Goal: Task Accomplishment & Management: Use online tool/utility

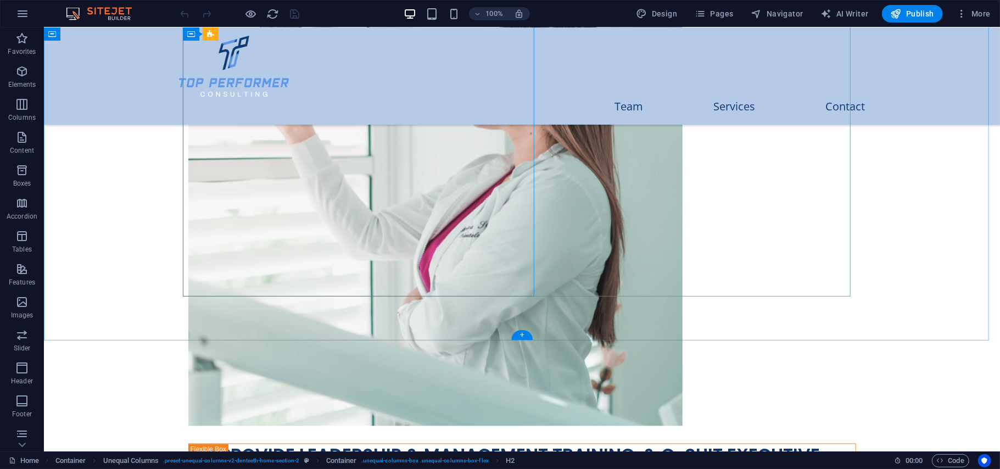
scroll to position [1435, 0]
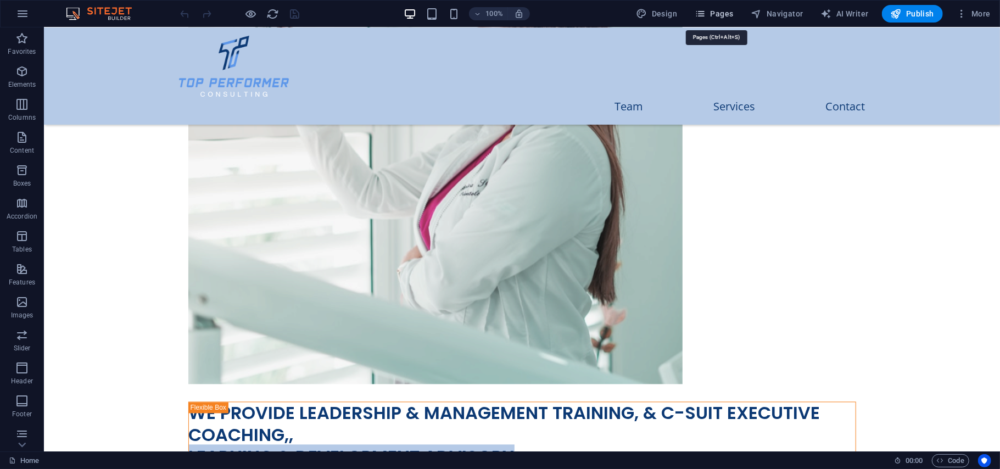
click at [721, 19] on span "Pages" at bounding box center [714, 13] width 38 height 11
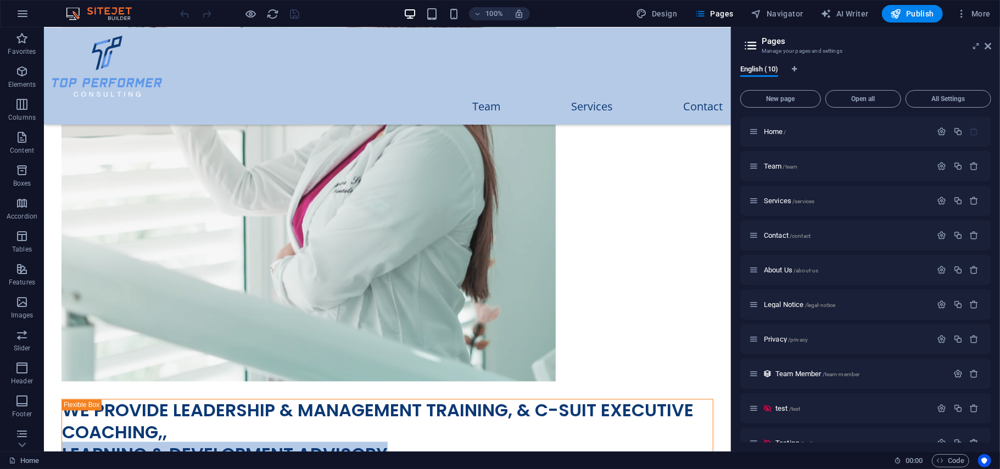
scroll to position [1475, 0]
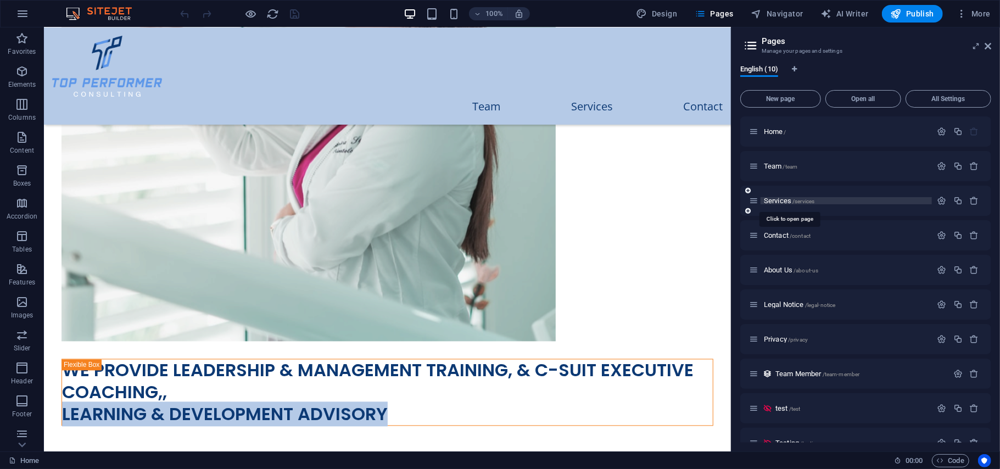
click at [781, 200] on span "Services /services" at bounding box center [789, 201] width 51 height 8
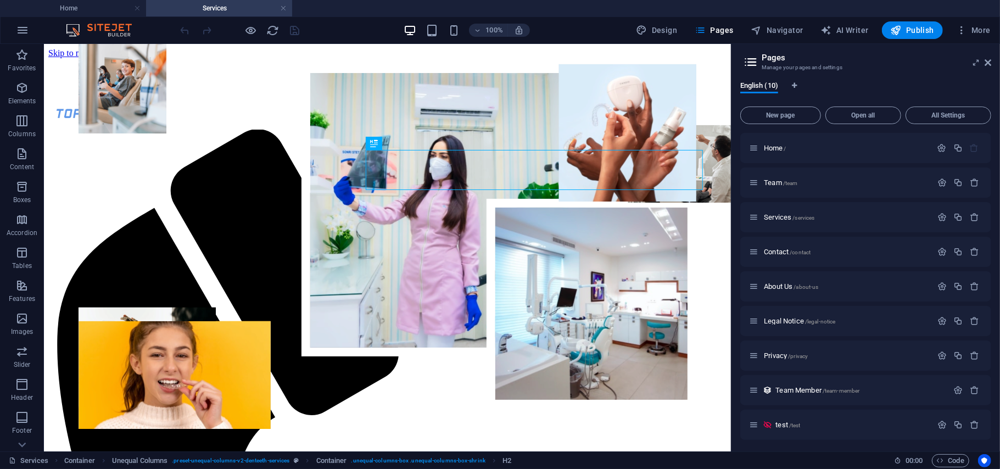
scroll to position [1049, 0]
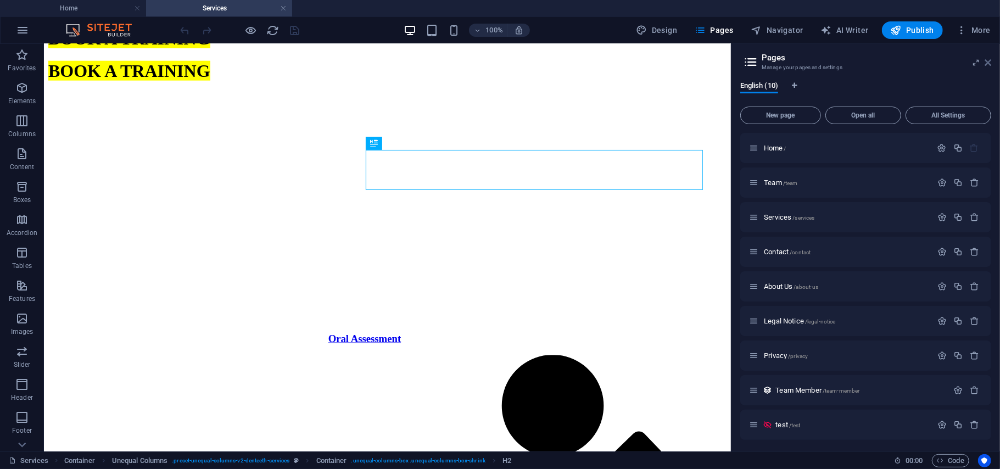
click at [987, 58] on icon at bounding box center [988, 62] width 7 height 9
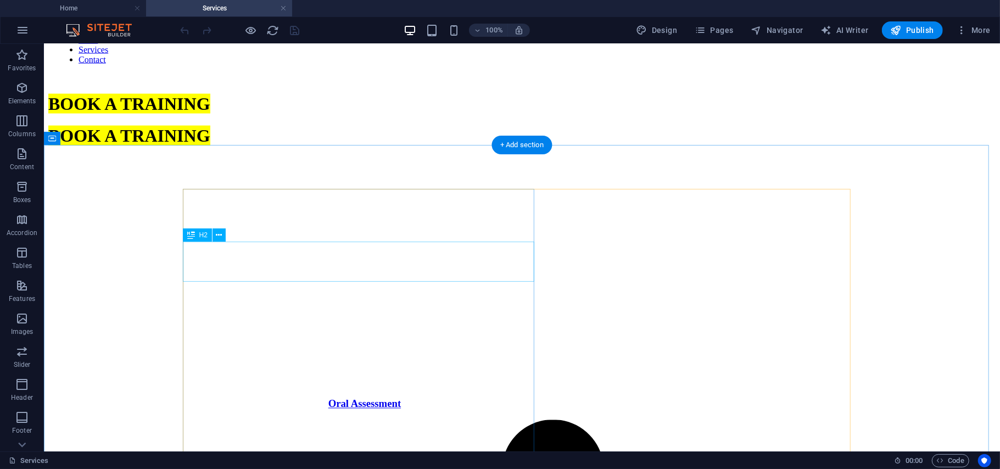
scroll to position [1337, 0]
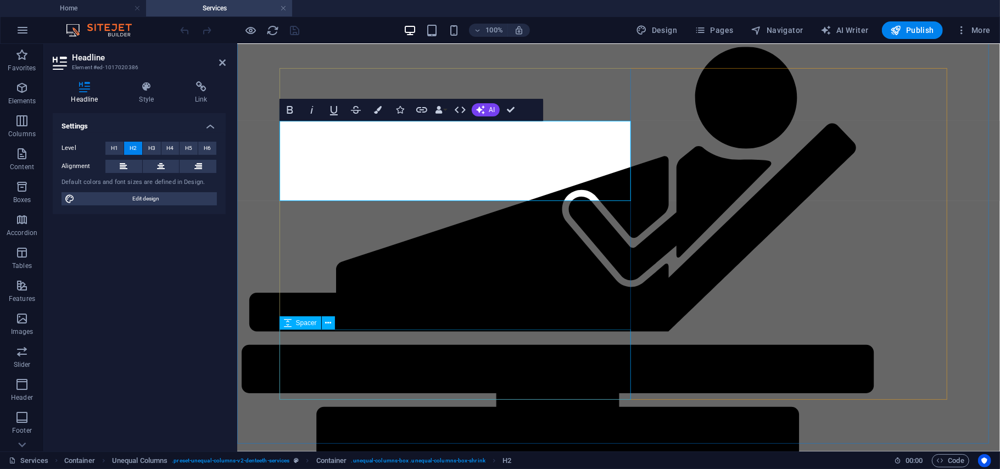
scroll to position [1460, 0]
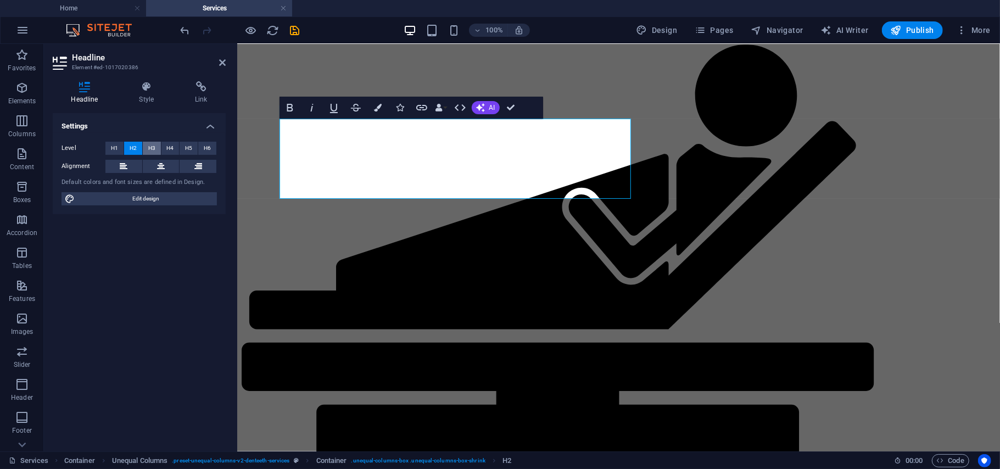
click at [154, 148] on span "H3" at bounding box center [151, 148] width 7 height 13
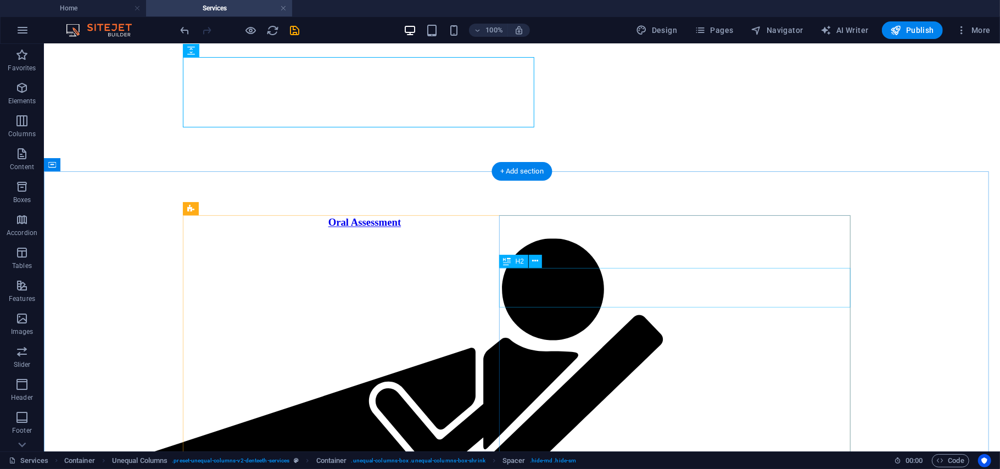
scroll to position [1733, 0]
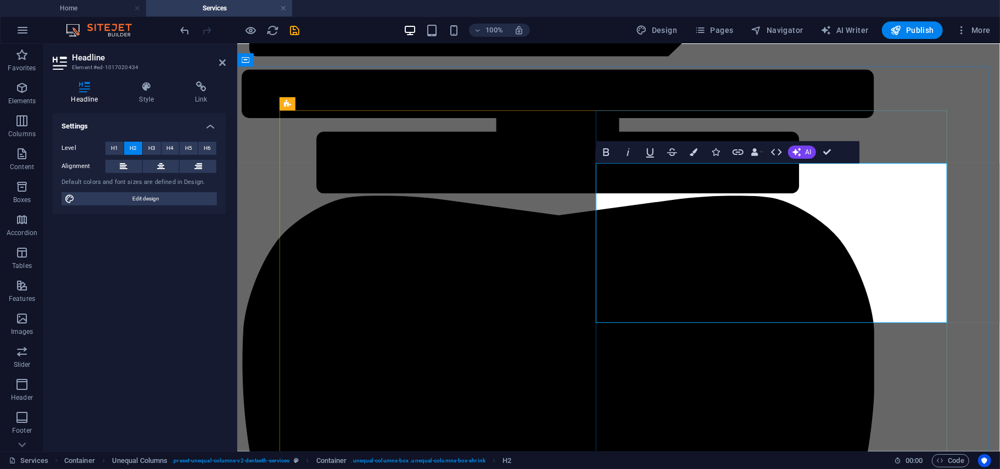
scroll to position [237, 4]
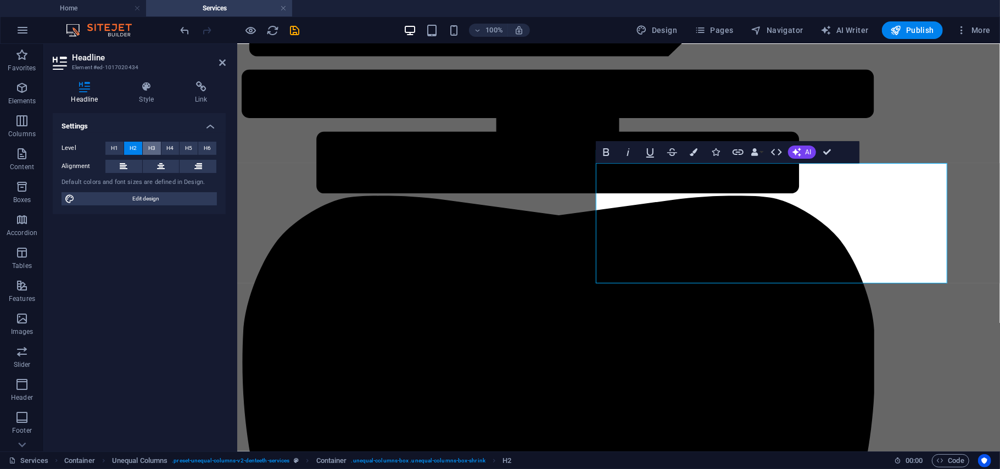
click at [152, 145] on span "H3" at bounding box center [151, 148] width 7 height 13
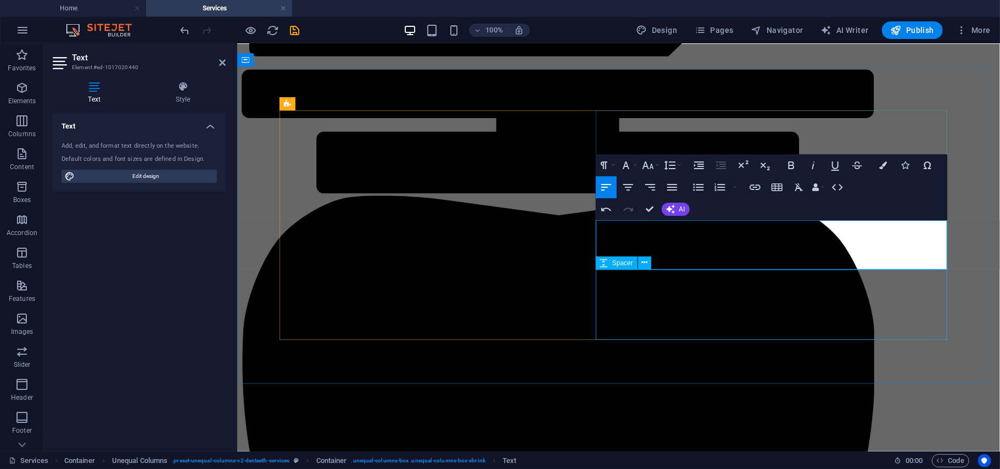
scroll to position [391, 0]
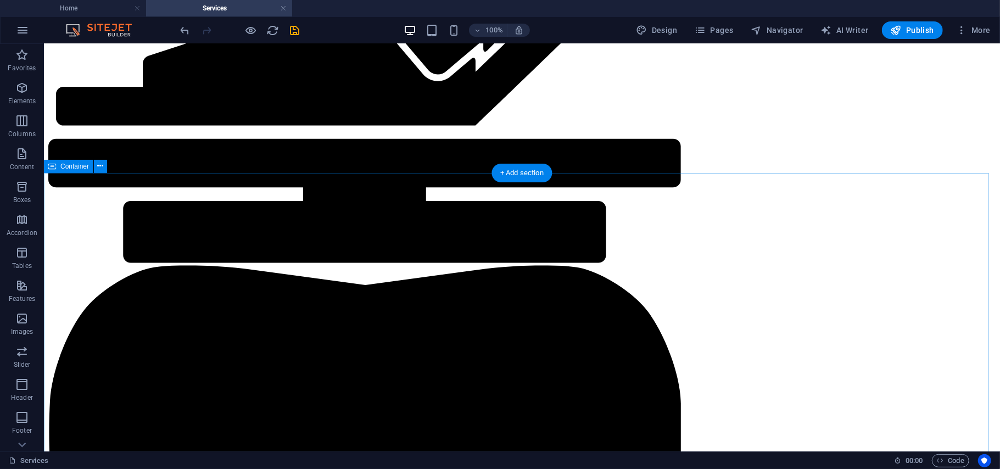
scroll to position [1961, 0]
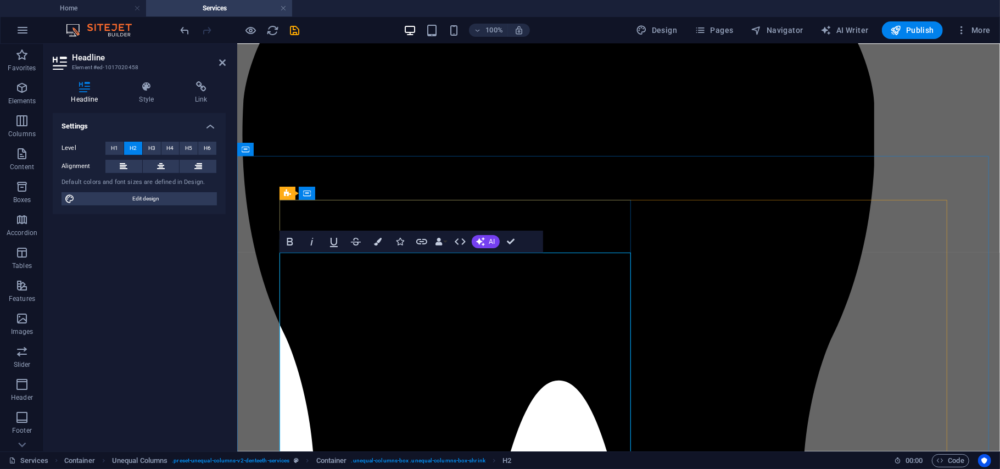
scroll to position [330, 4]
click at [148, 142] on span "H3" at bounding box center [151, 148] width 7 height 13
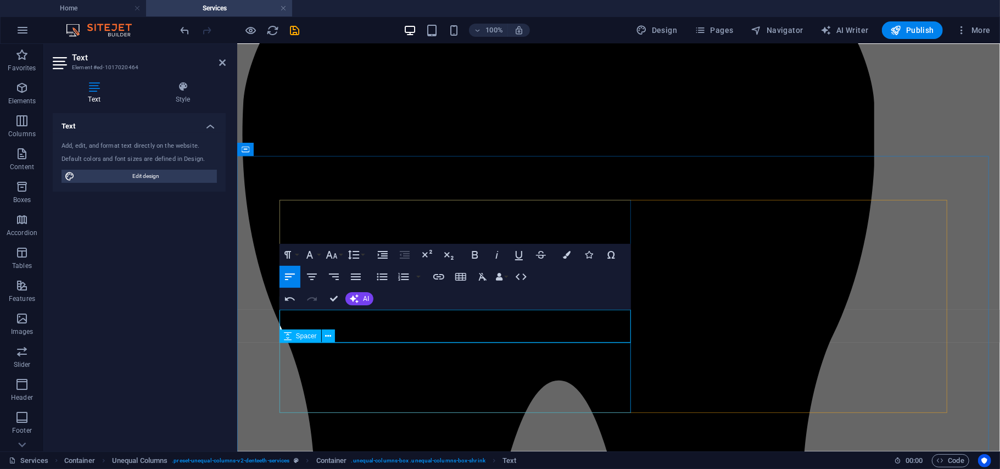
scroll to position [376, 4]
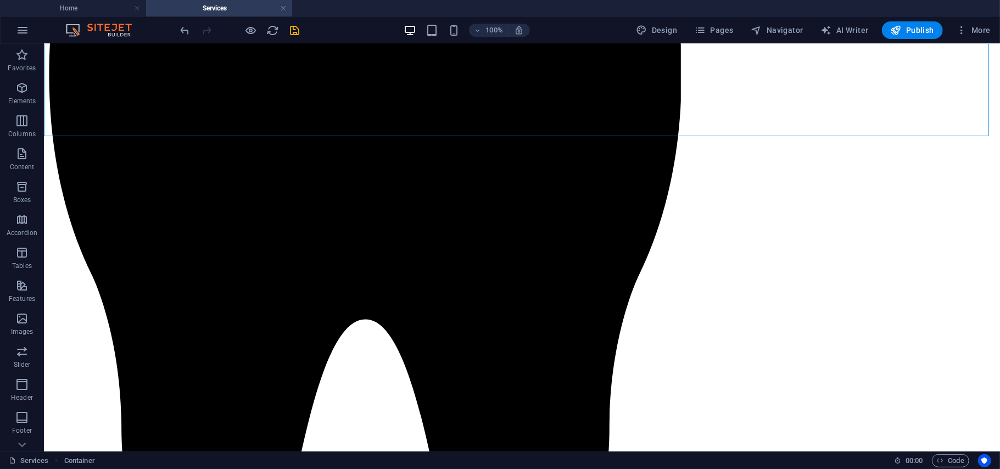
scroll to position [2281, 0]
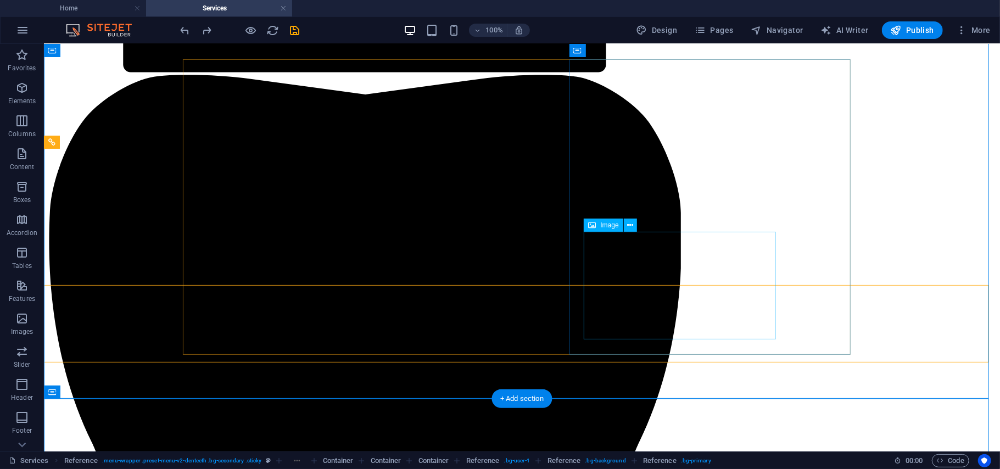
scroll to position [2101, 0]
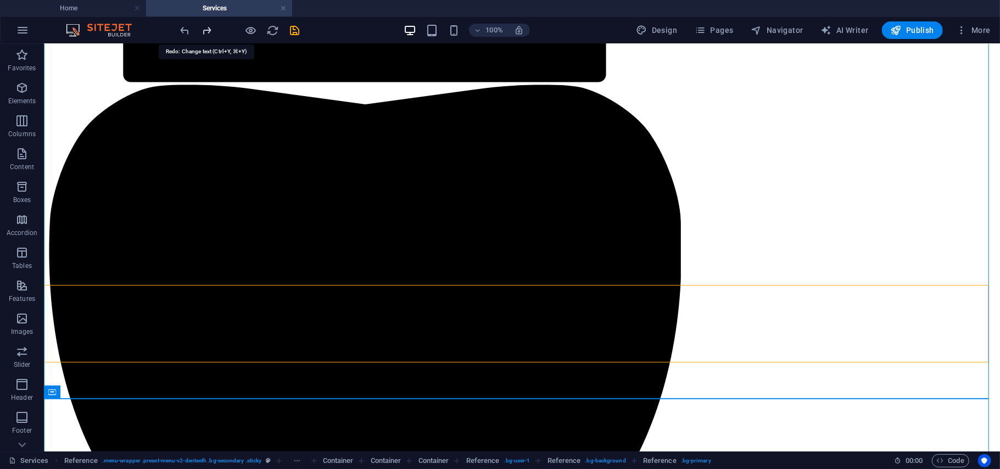
click at [211, 27] on icon "redo" at bounding box center [207, 30] width 13 height 13
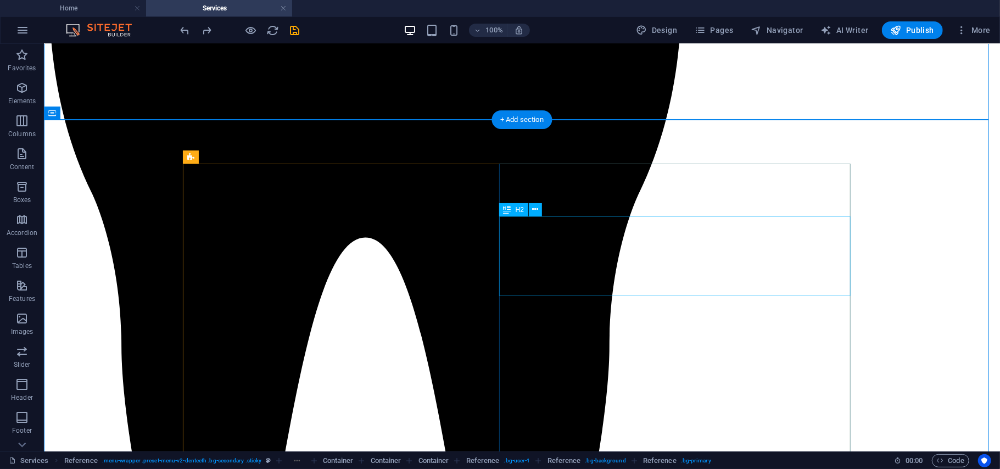
scroll to position [2363, 0]
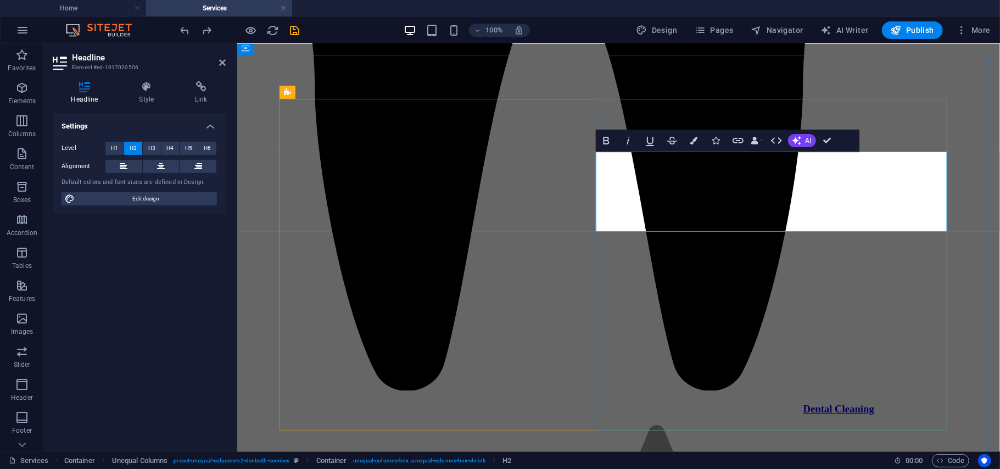
scroll to position [0, 4]
click at [146, 143] on button "H3" at bounding box center [152, 148] width 18 height 13
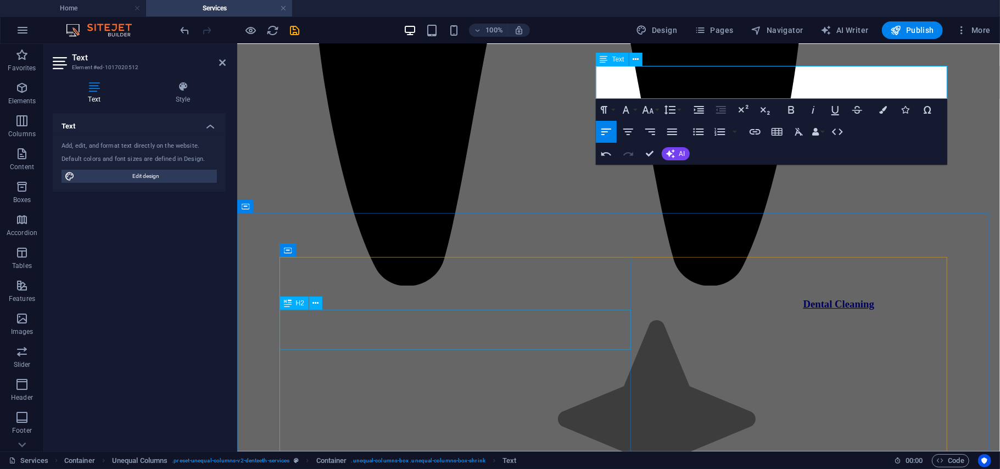
scroll to position [2484, 0]
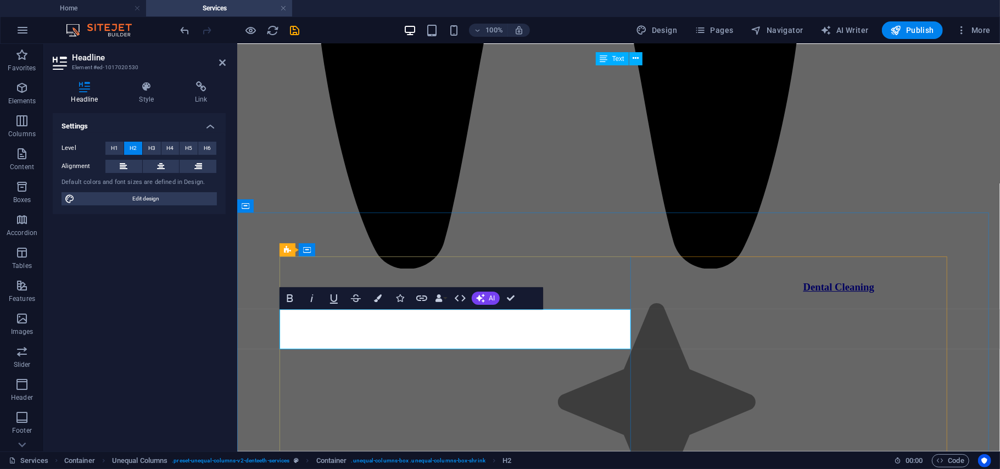
scroll to position [160, 4]
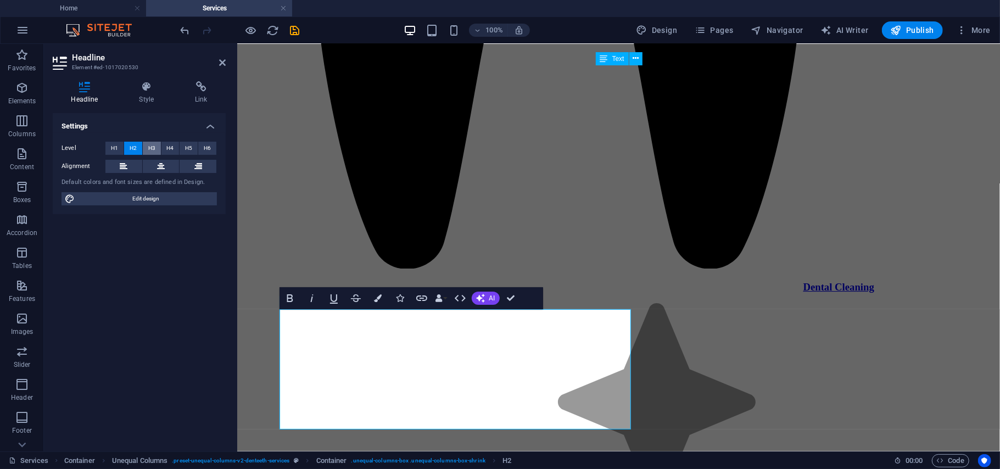
click at [157, 146] on button "H3" at bounding box center [152, 148] width 18 height 13
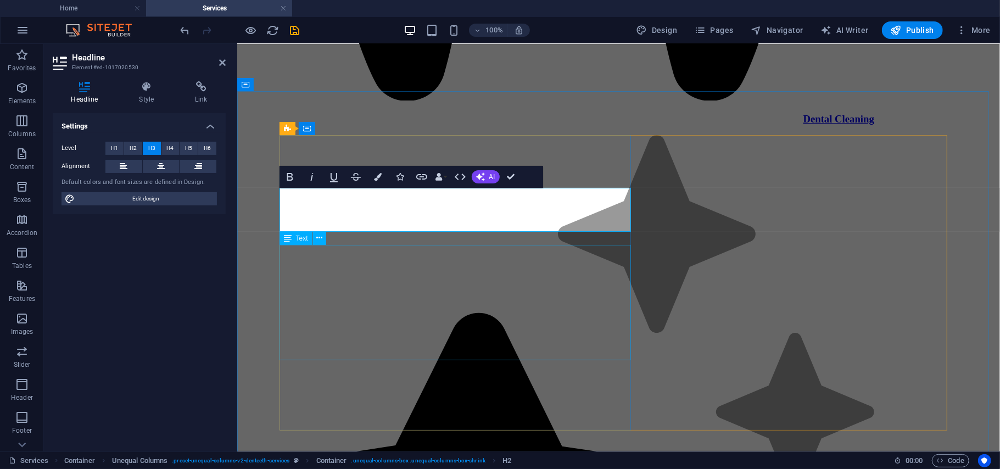
scroll to position [2671, 0]
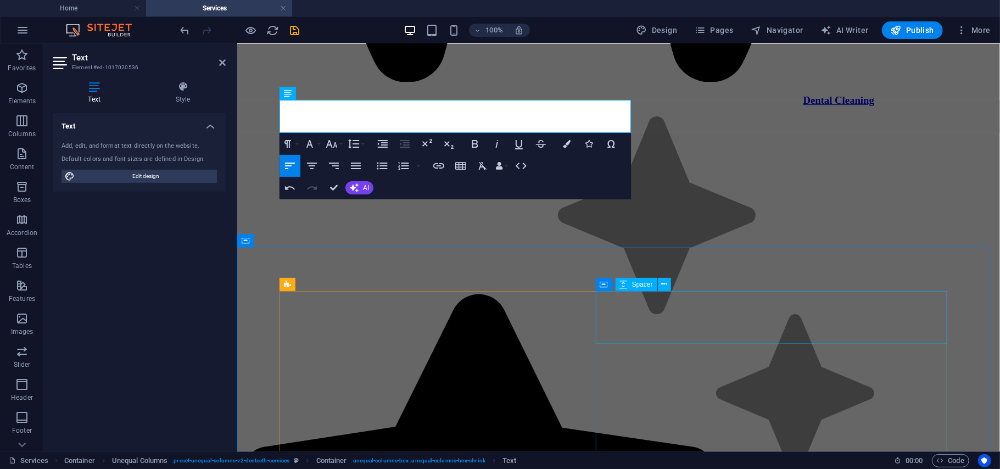
scroll to position [2800, 0]
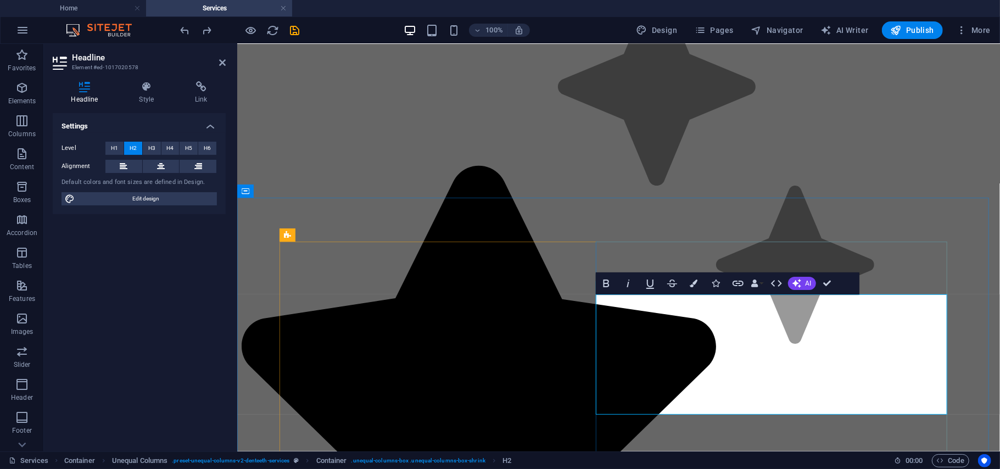
scroll to position [314, 7]
click at [154, 147] on span "H3" at bounding box center [151, 148] width 7 height 13
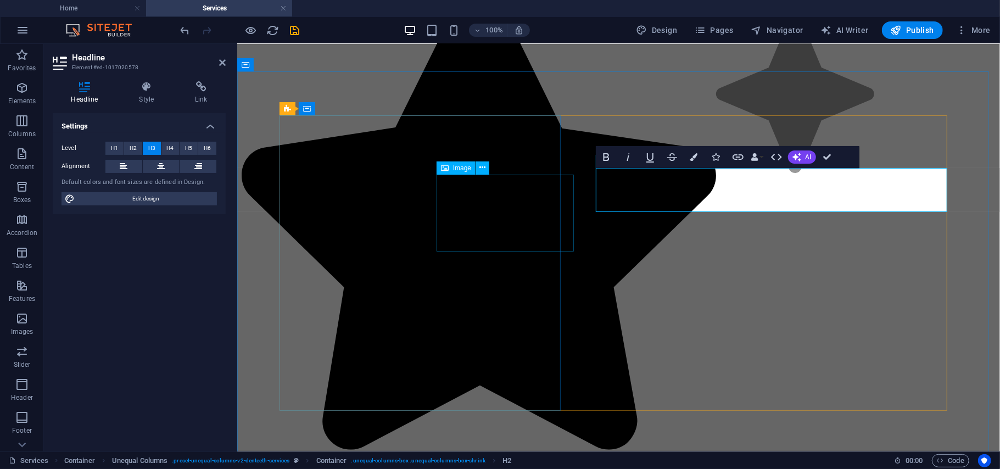
scroll to position [2979, 0]
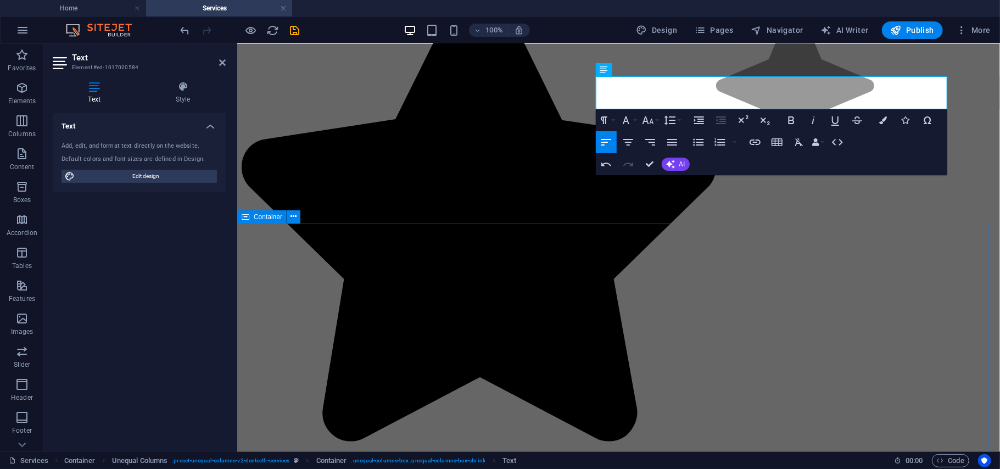
scroll to position [3079, 0]
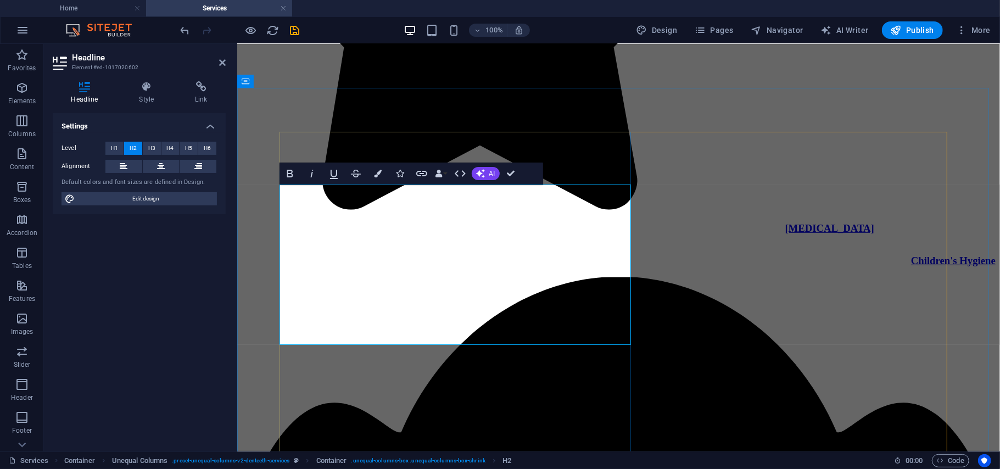
scroll to position [253, 4]
click at [153, 149] on span "H3" at bounding box center [151, 148] width 7 height 13
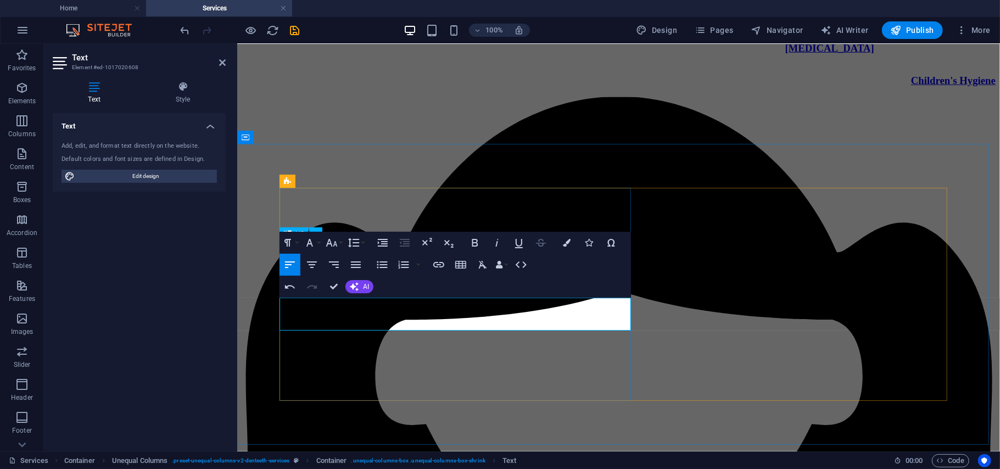
scroll to position [3124, 0]
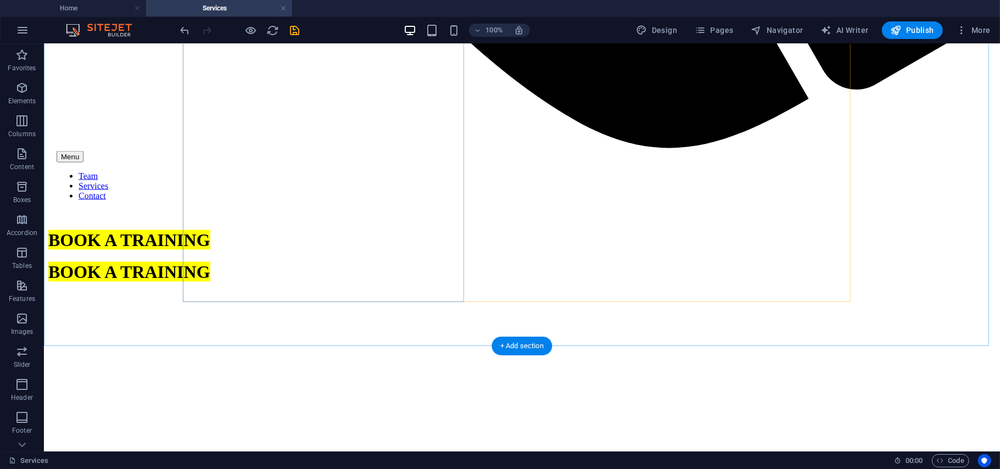
scroll to position [1221, 0]
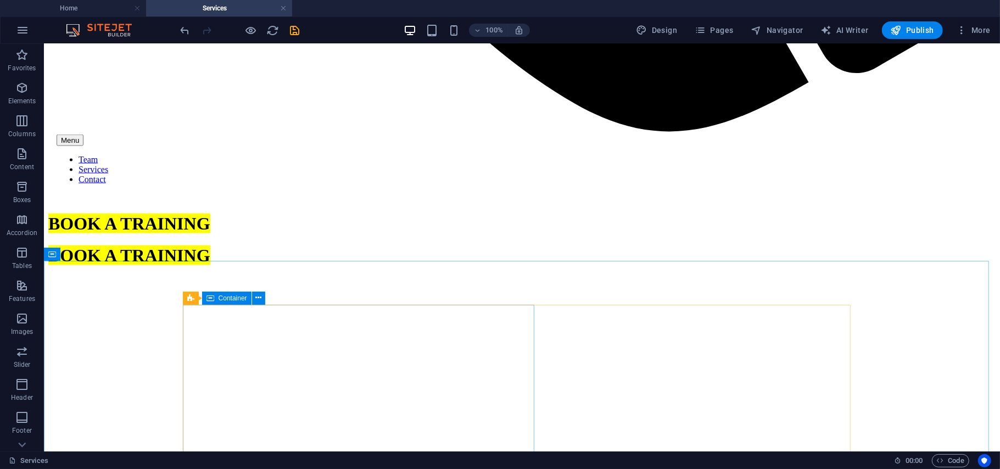
click at [212, 295] on icon at bounding box center [210, 298] width 8 height 13
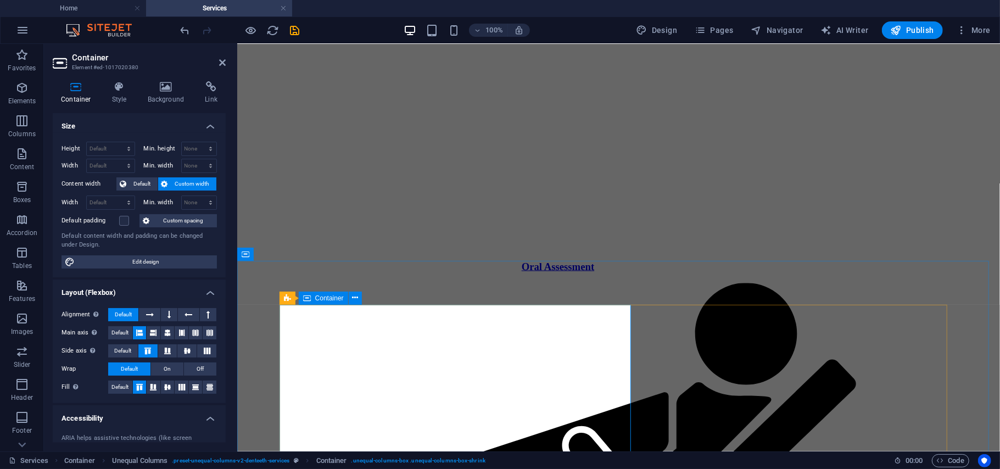
click at [310, 297] on icon at bounding box center [307, 298] width 8 height 13
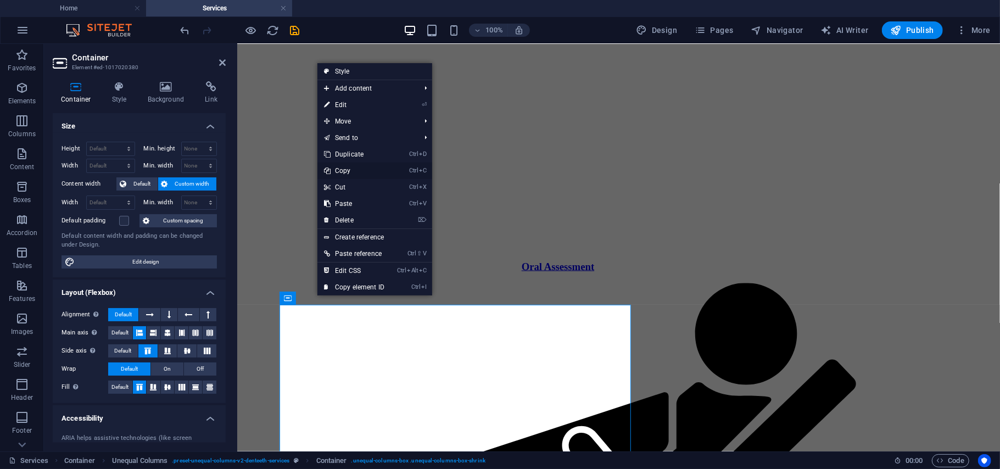
click at [354, 172] on link "Ctrl C Copy" at bounding box center [354, 171] width 74 height 16
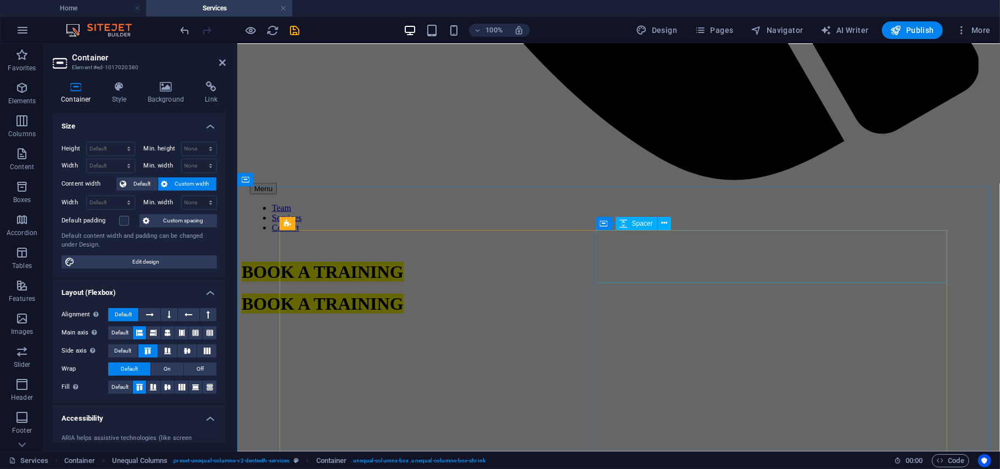
scroll to position [900, 0]
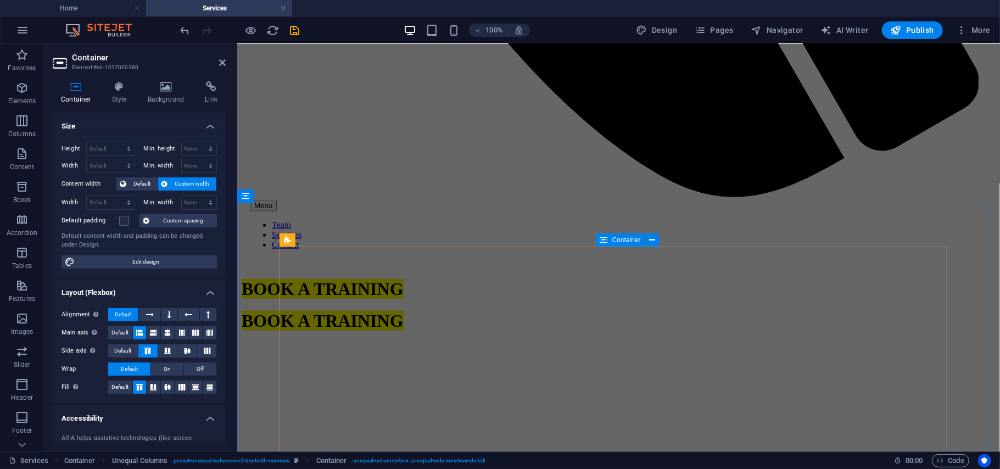
click at [607, 242] on icon at bounding box center [604, 239] width 8 height 13
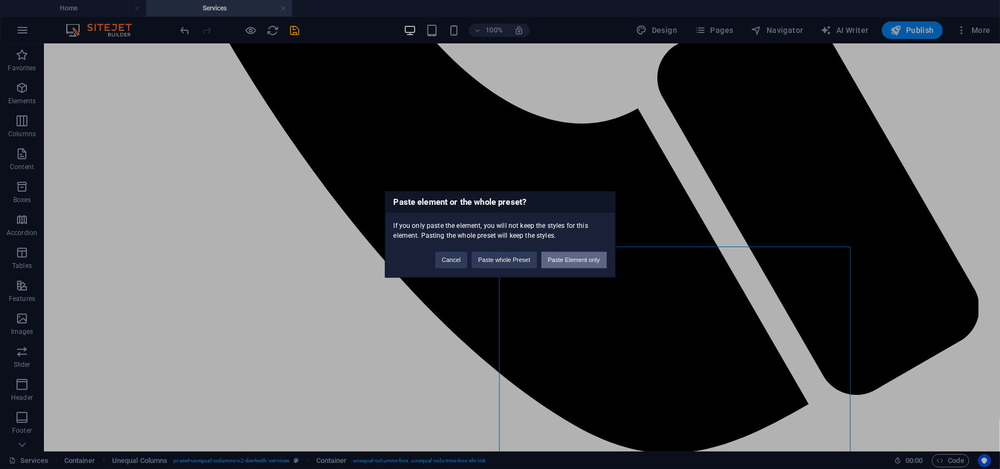
click at [561, 253] on button "Paste Element only" at bounding box center [573, 260] width 65 height 16
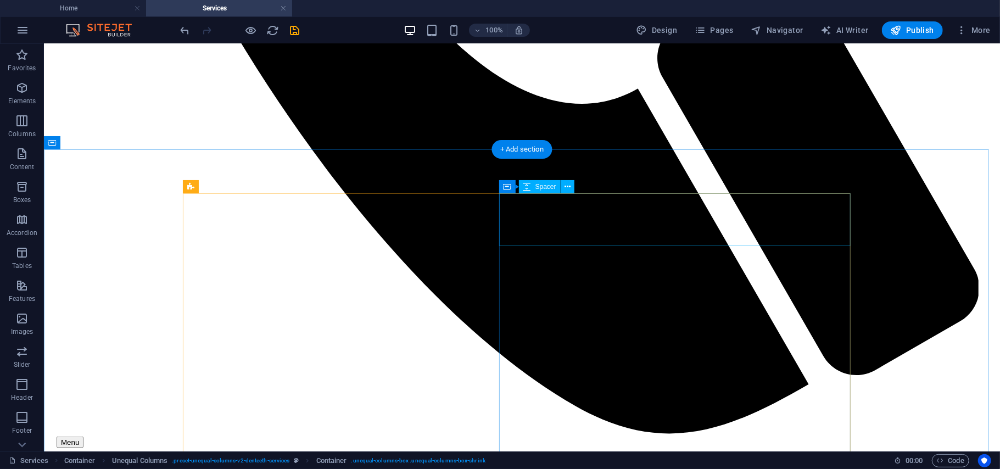
scroll to position [919, 0]
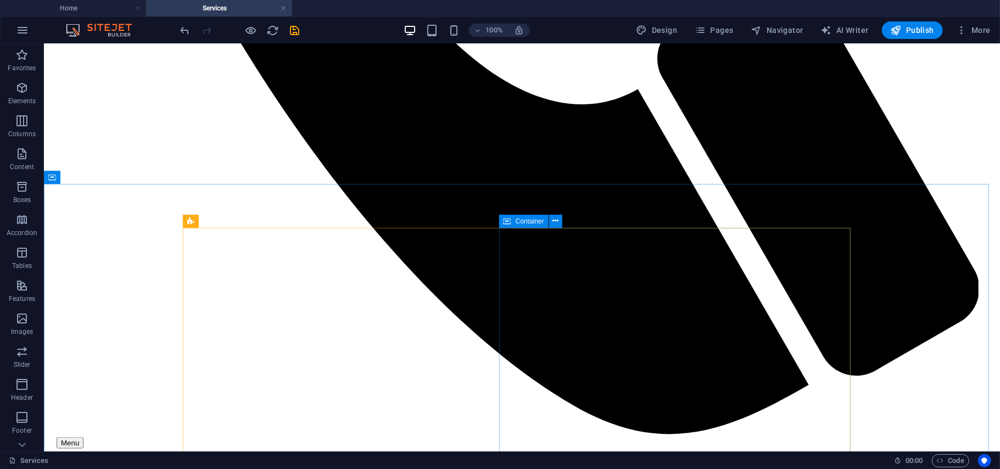
click at [511, 222] on icon at bounding box center [508, 221] width 8 height 13
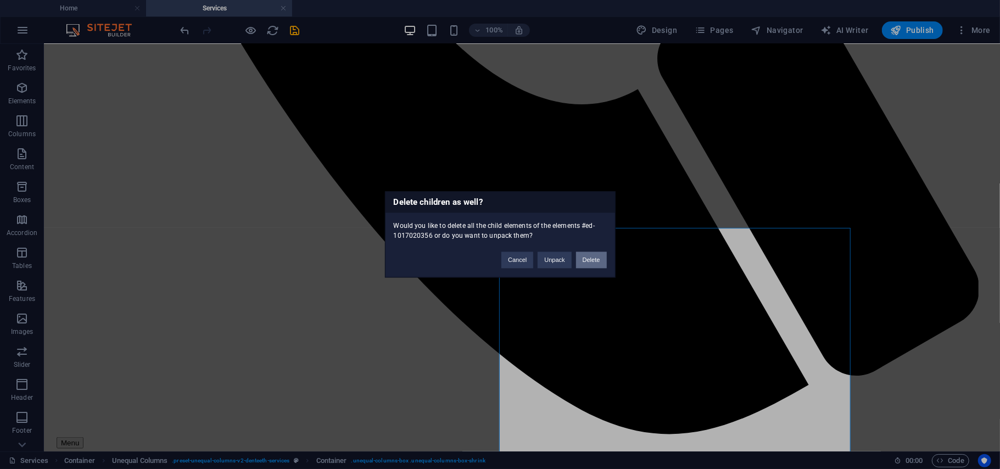
click at [588, 253] on button "Delete" at bounding box center [591, 260] width 31 height 16
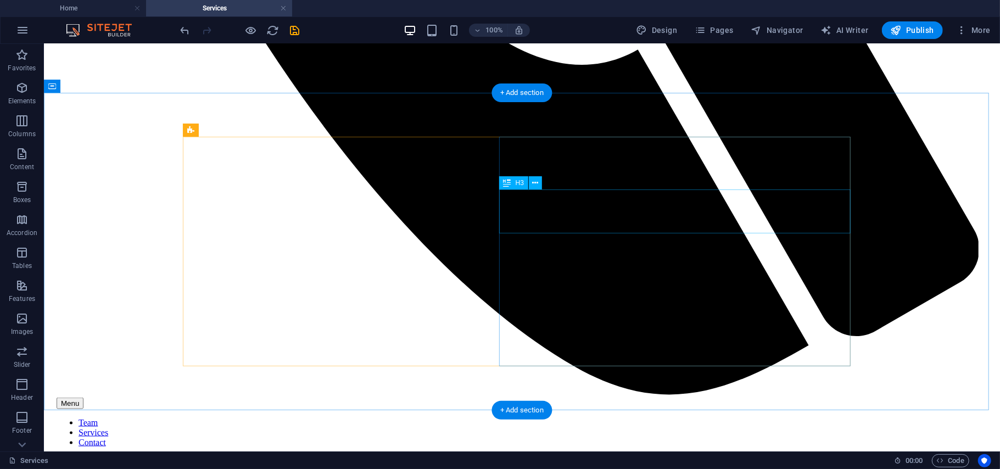
scroll to position [956, 0]
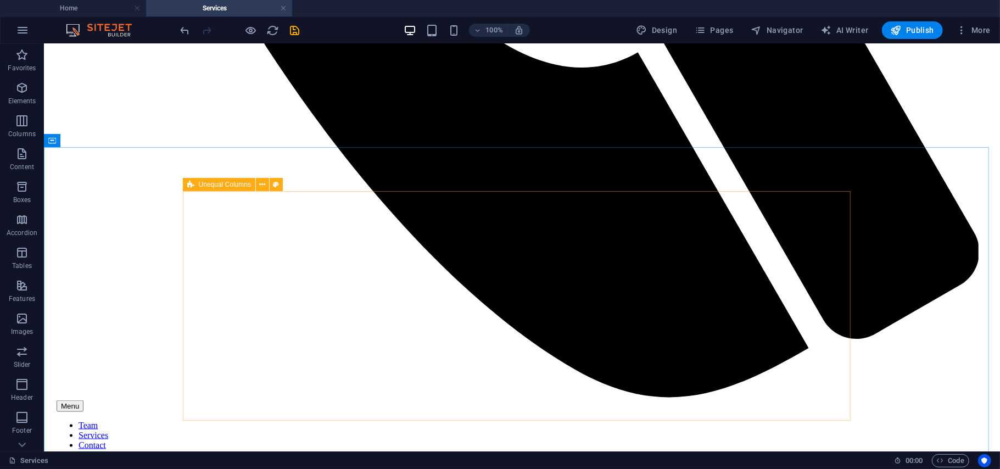
click at [203, 181] on span "Unequal Columns" at bounding box center [225, 184] width 52 height 7
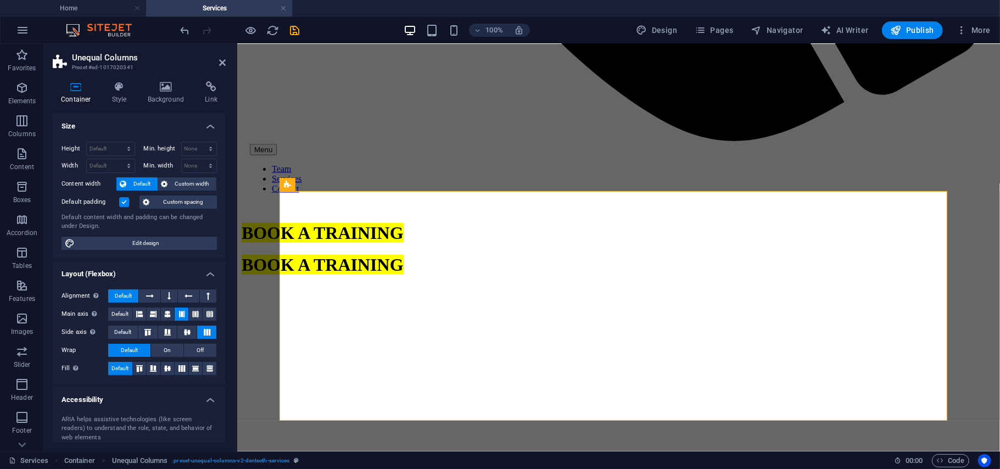
click at [225, 59] on aside "Unequal Columns Preset #ed-1017020341 Container Style Background Link Size Heig…" at bounding box center [140, 247] width 193 height 407
click at [220, 60] on icon at bounding box center [222, 62] width 7 height 9
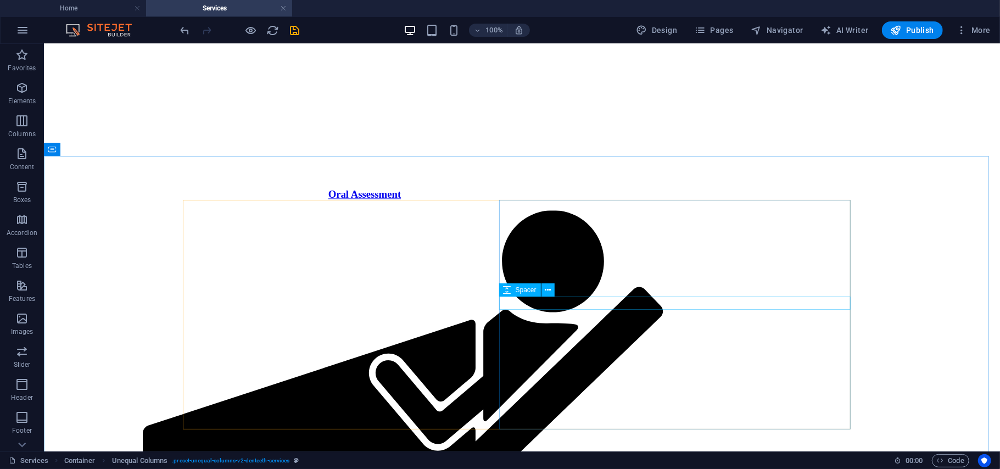
scroll to position [1584, 0]
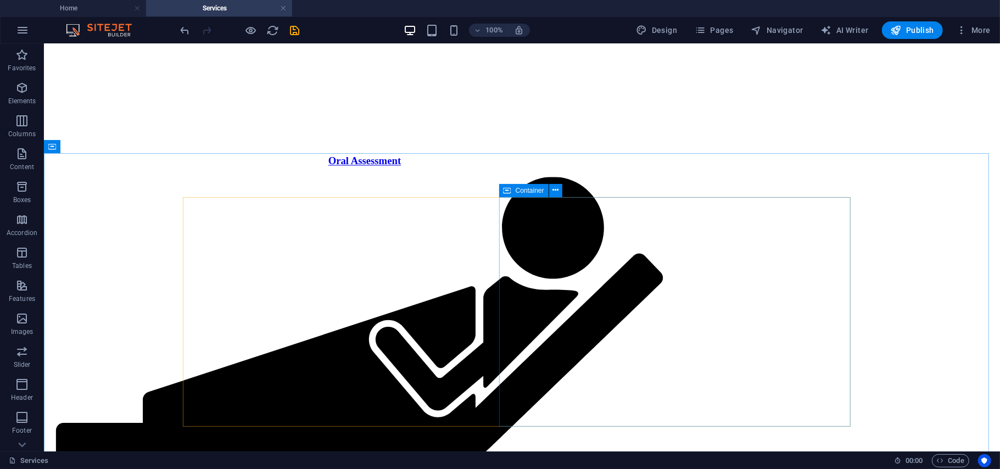
click at [509, 193] on icon at bounding box center [508, 190] width 8 height 13
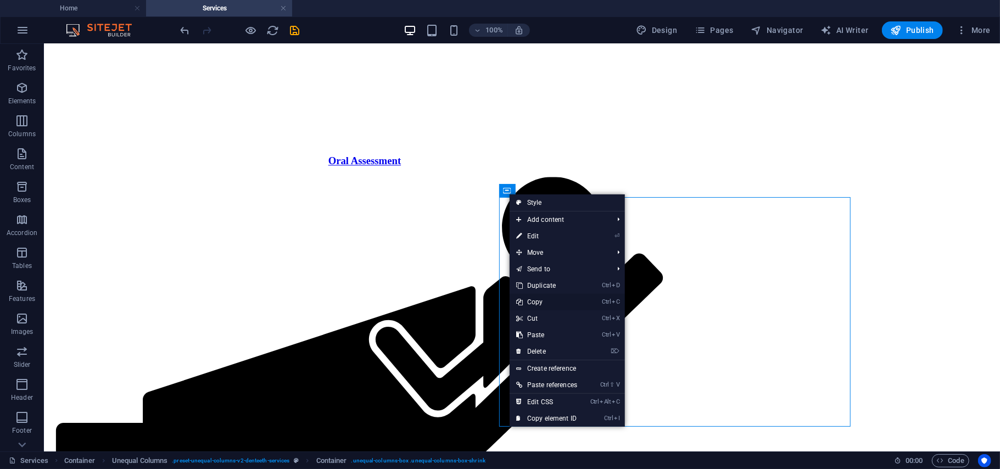
drag, startPoint x: 541, startPoint y: 301, endPoint x: 489, endPoint y: 258, distance: 68.2
click at [541, 301] on link "Ctrl C Copy" at bounding box center [547, 302] width 74 height 16
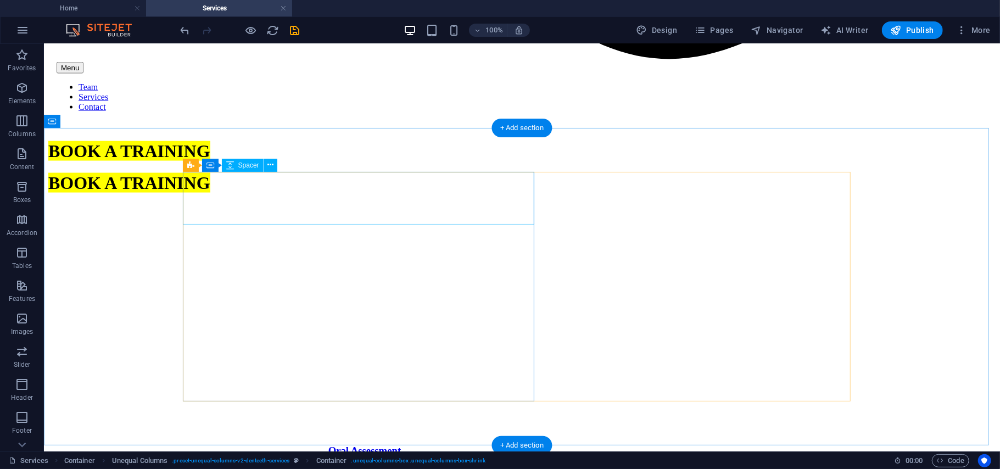
scroll to position [1292, 0]
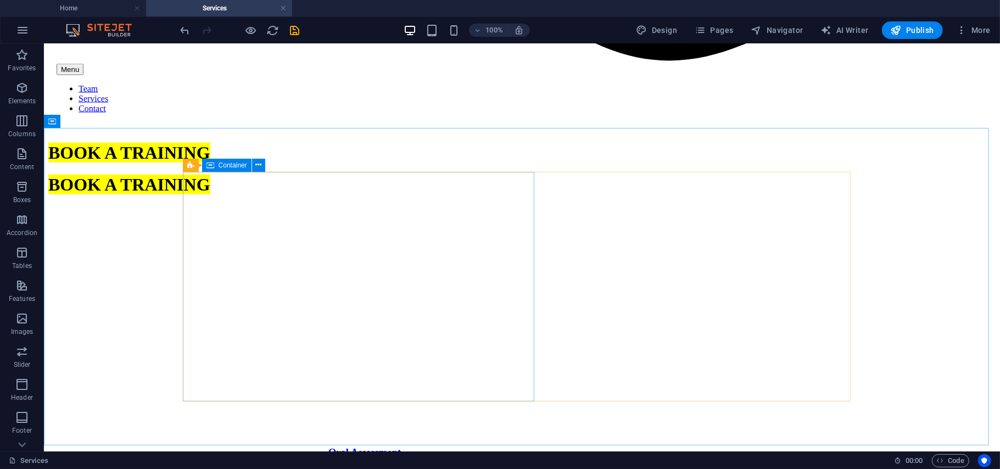
click at [209, 163] on icon at bounding box center [210, 165] width 8 height 13
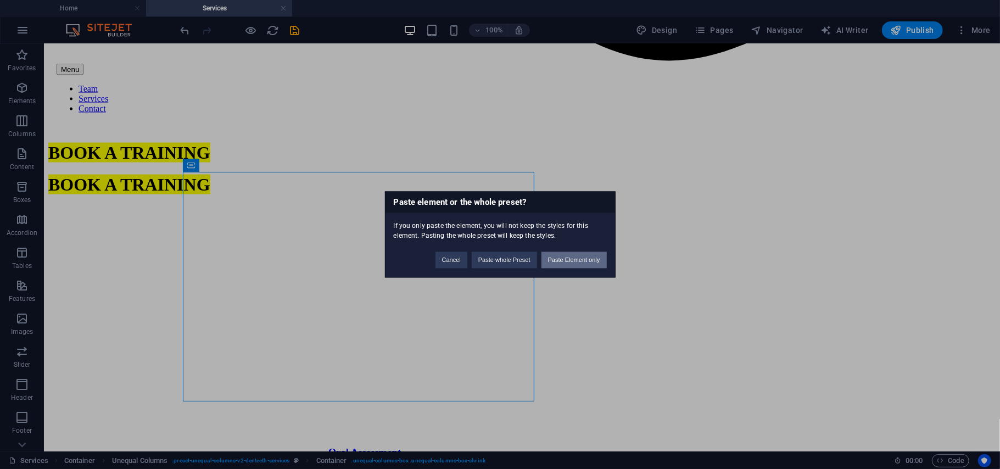
click at [576, 264] on button "Paste Element only" at bounding box center [573, 260] width 65 height 16
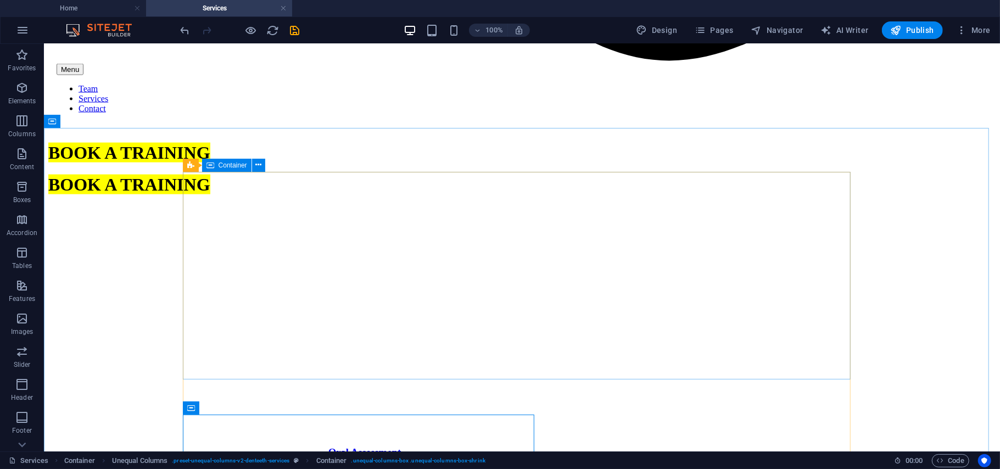
click at [213, 168] on icon at bounding box center [210, 165] width 8 height 13
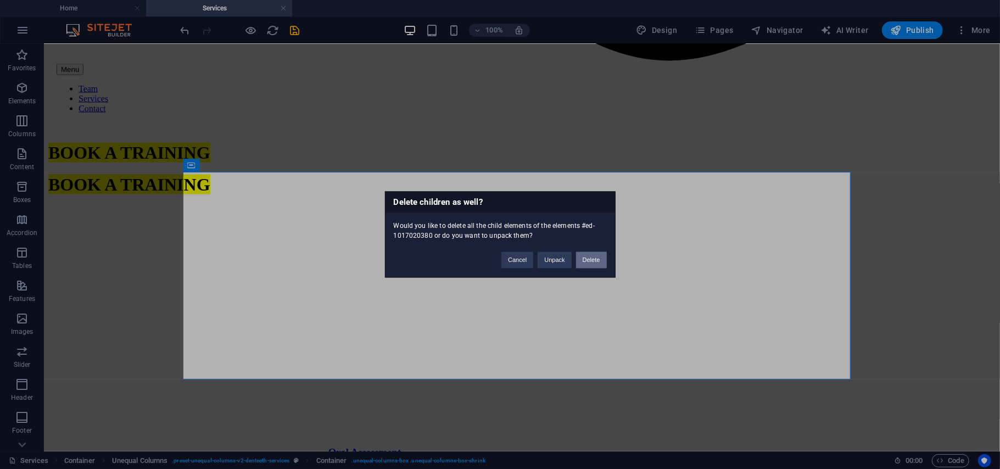
click at [585, 255] on button "Delete" at bounding box center [591, 260] width 31 height 16
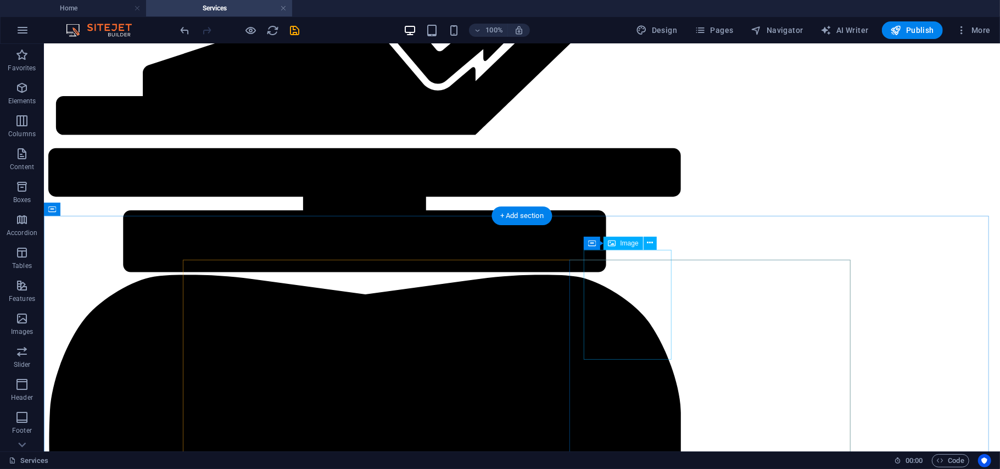
scroll to position [1975, 0]
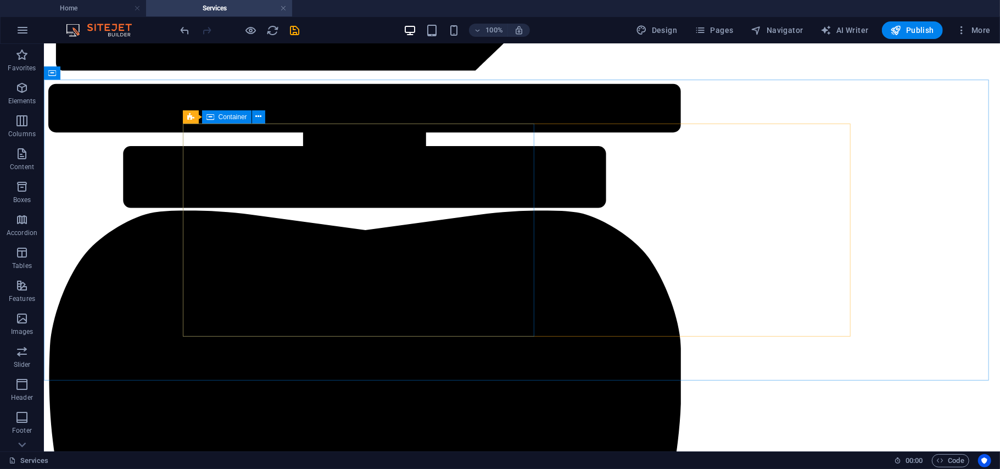
click at [212, 117] on icon at bounding box center [210, 116] width 8 height 13
click at [209, 117] on icon at bounding box center [210, 116] width 8 height 13
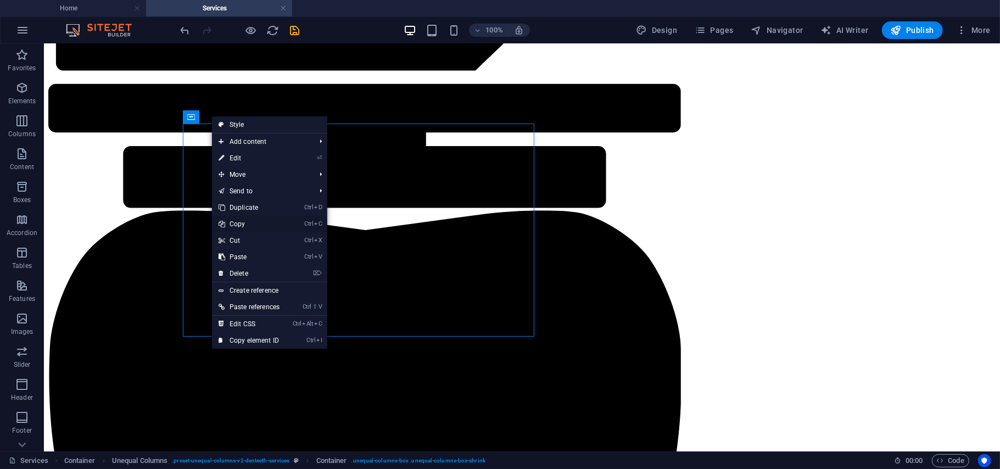
click at [250, 220] on link "Ctrl C Copy" at bounding box center [249, 224] width 74 height 16
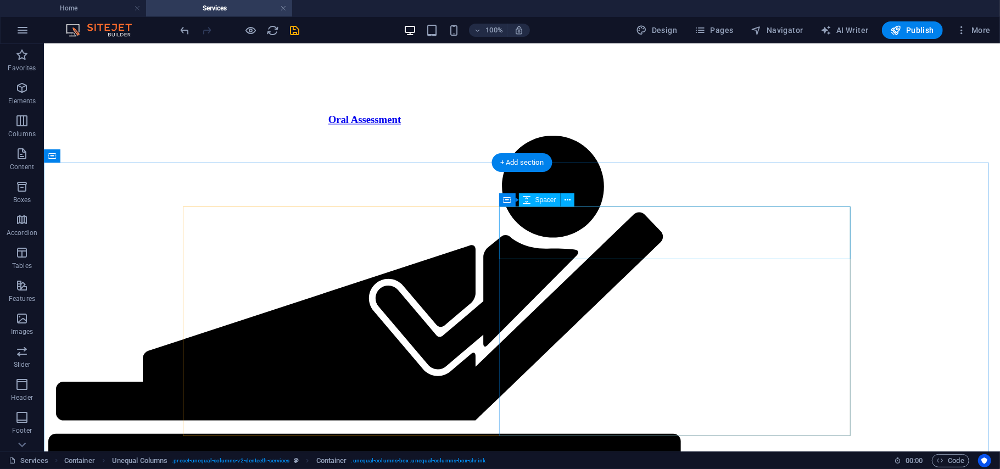
scroll to position [1560, 0]
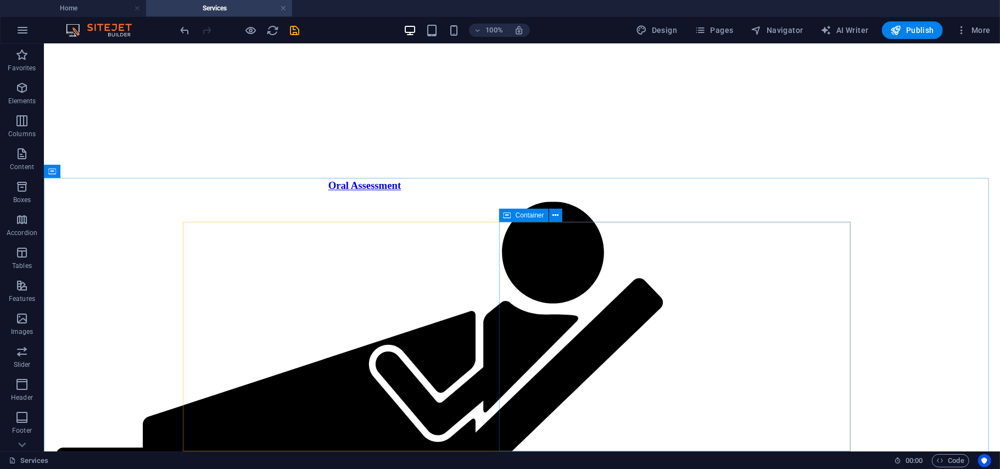
click at [507, 212] on icon at bounding box center [508, 215] width 8 height 13
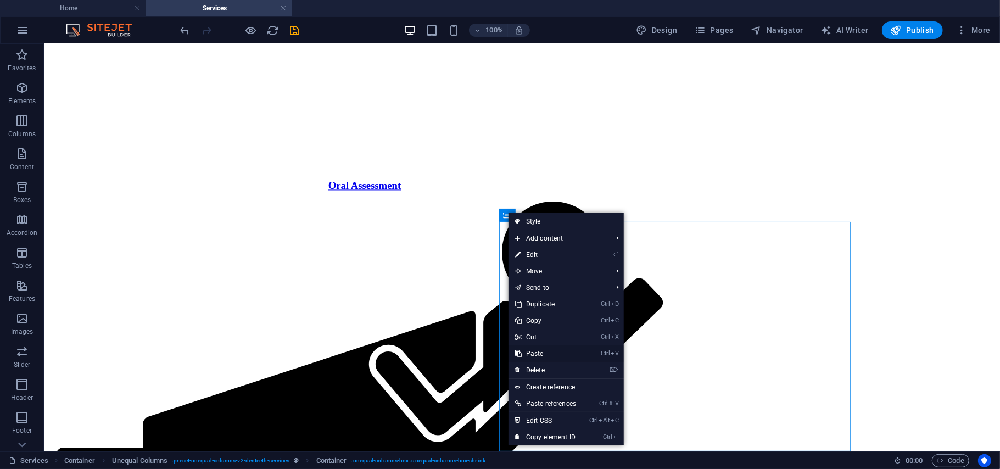
click at [537, 352] on link "Ctrl V Paste" at bounding box center [546, 353] width 74 height 16
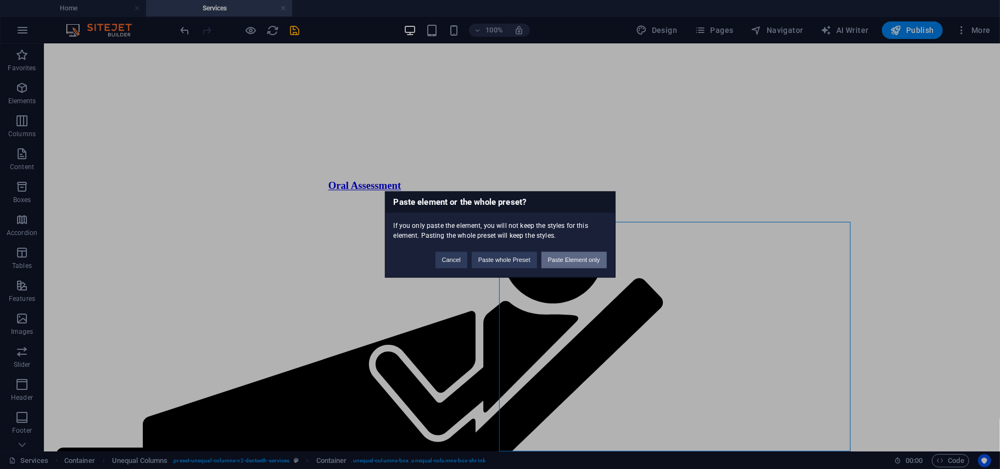
click at [584, 256] on button "Paste Element only" at bounding box center [573, 260] width 65 height 16
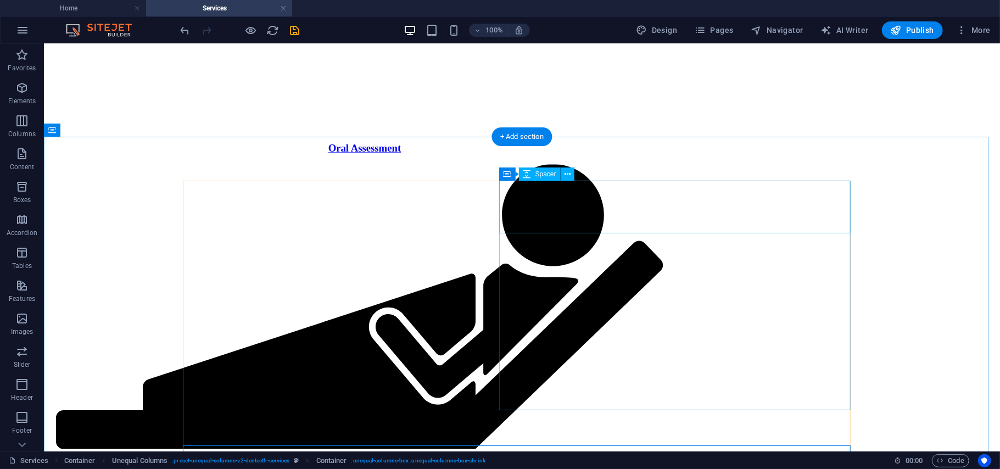
scroll to position [1595, 0]
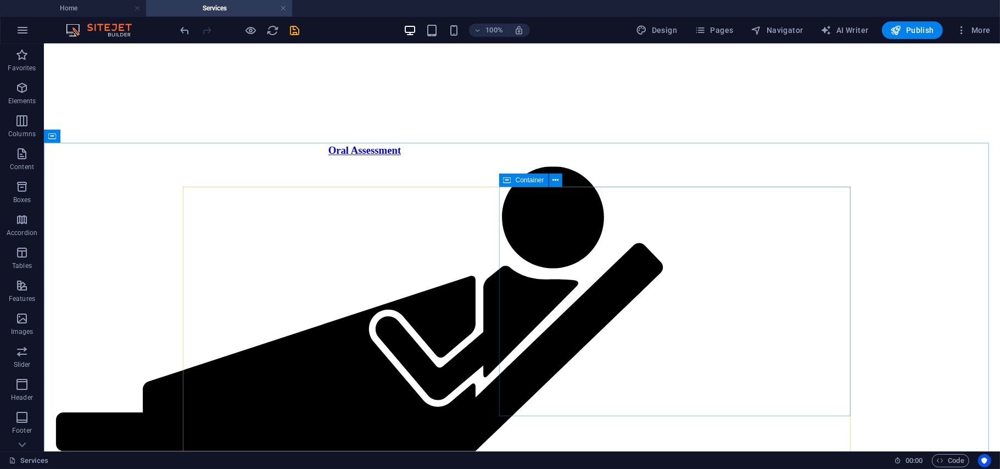
click at [507, 181] on icon at bounding box center [508, 180] width 8 height 13
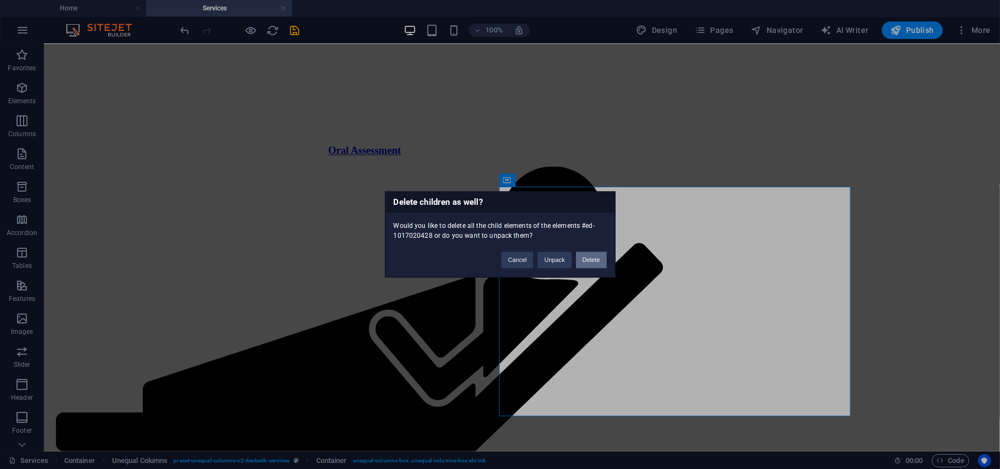
click at [590, 252] on button "Delete" at bounding box center [591, 260] width 31 height 16
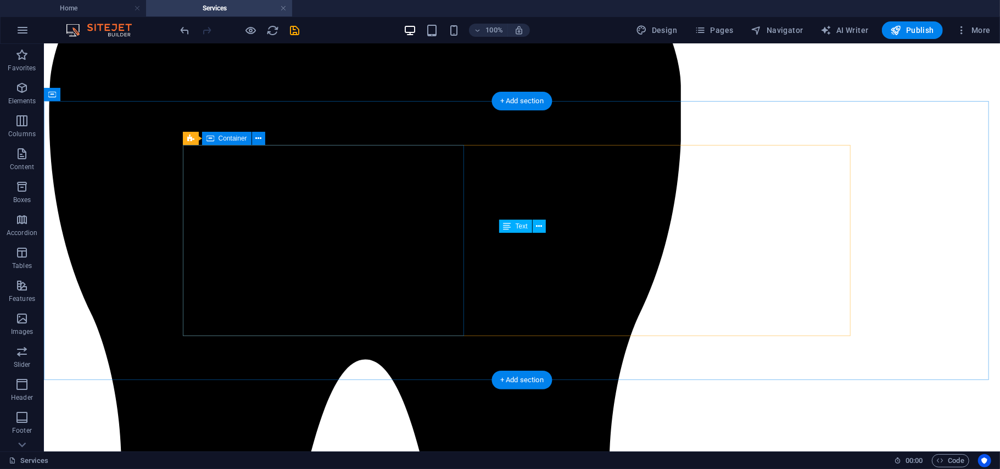
scroll to position [2239, 0]
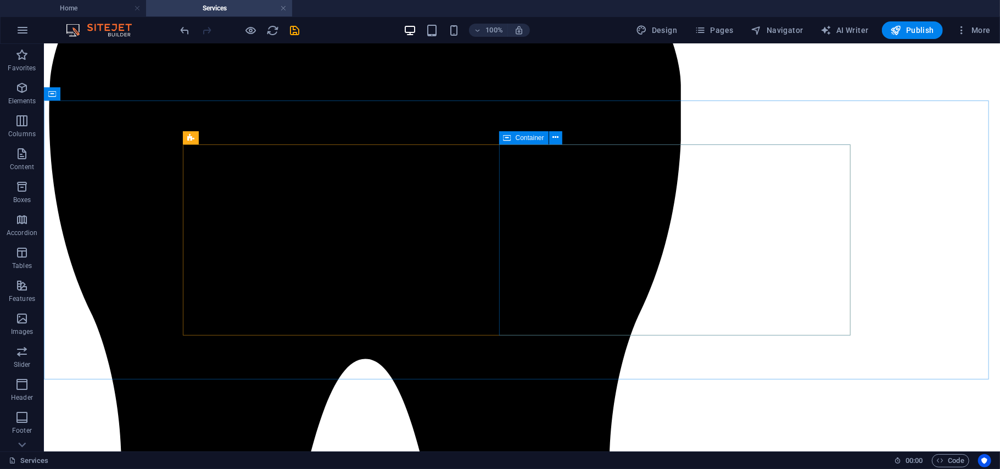
click at [510, 139] on icon at bounding box center [508, 137] width 8 height 13
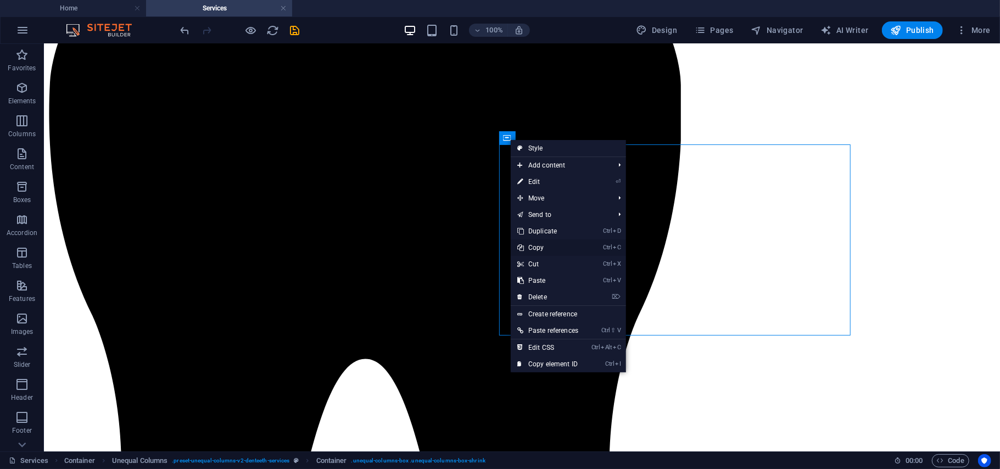
click at [539, 248] on link "Ctrl C Copy" at bounding box center [548, 247] width 74 height 16
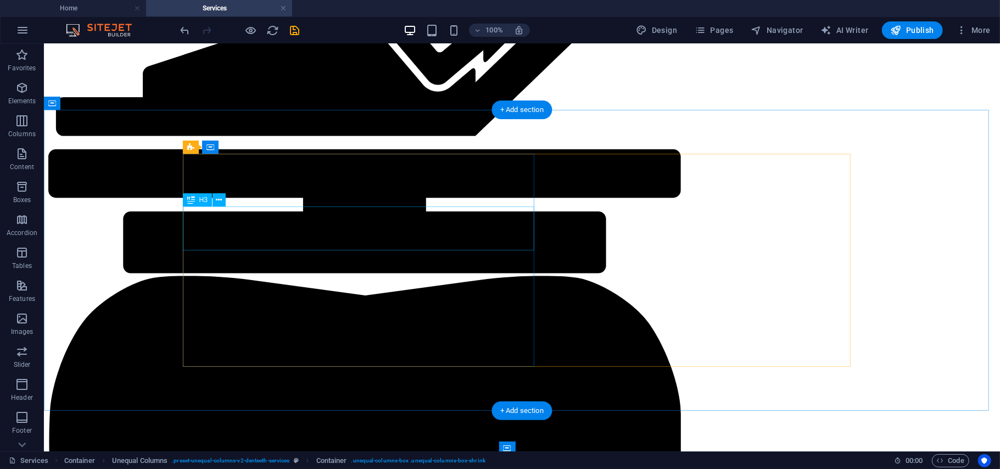
scroll to position [1909, 0]
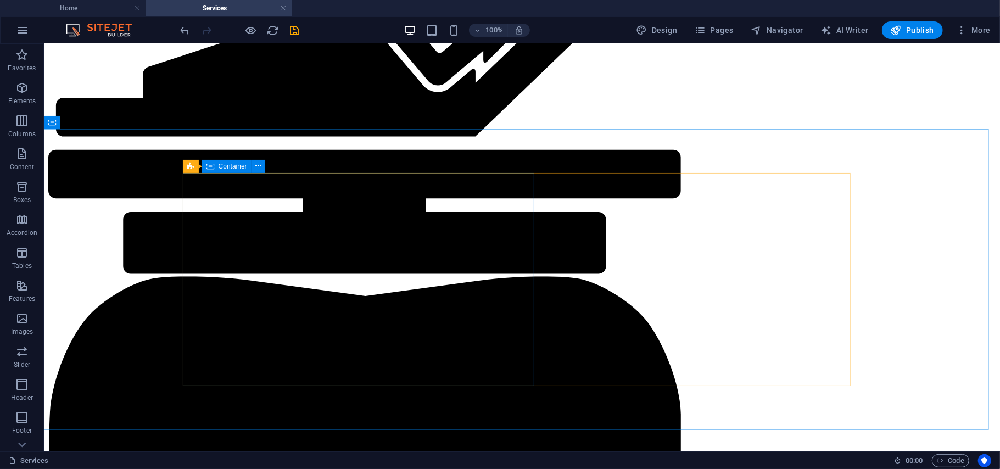
click at [214, 168] on icon at bounding box center [210, 166] width 8 height 13
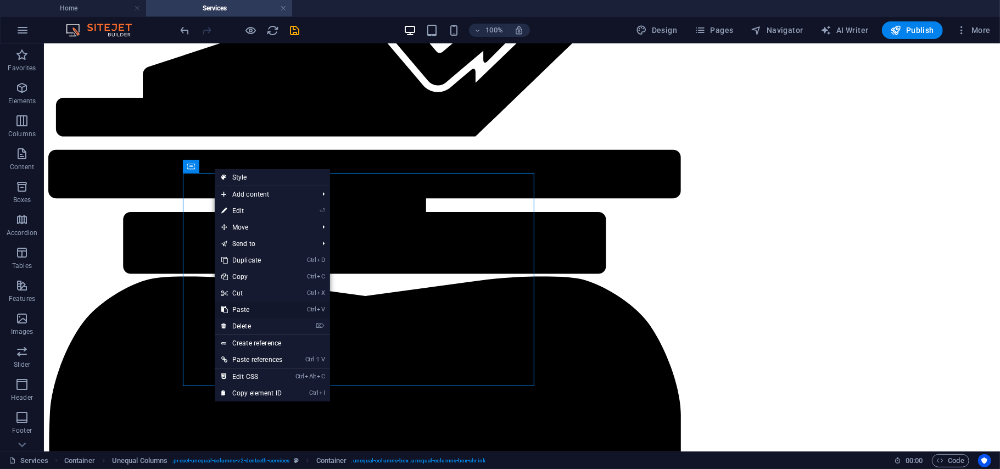
click at [250, 309] on link "Ctrl V Paste" at bounding box center [252, 309] width 74 height 16
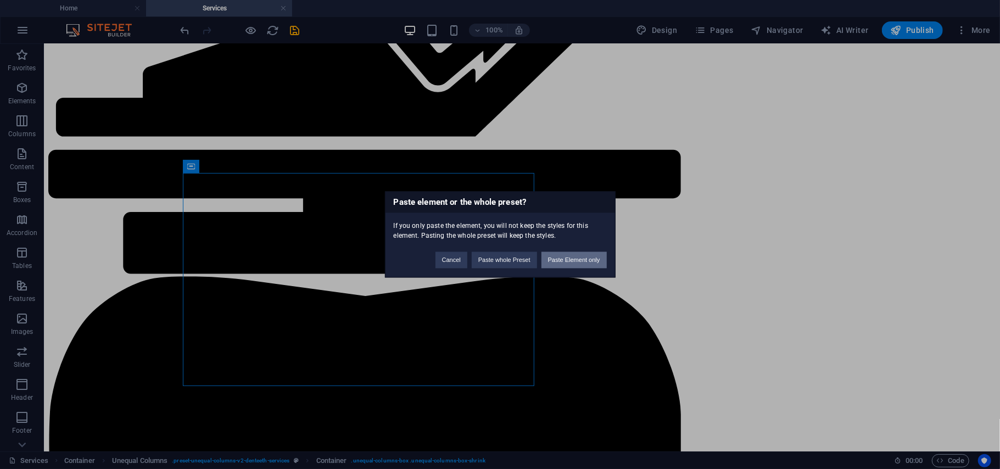
click at [585, 258] on button "Paste Element only" at bounding box center [573, 260] width 65 height 16
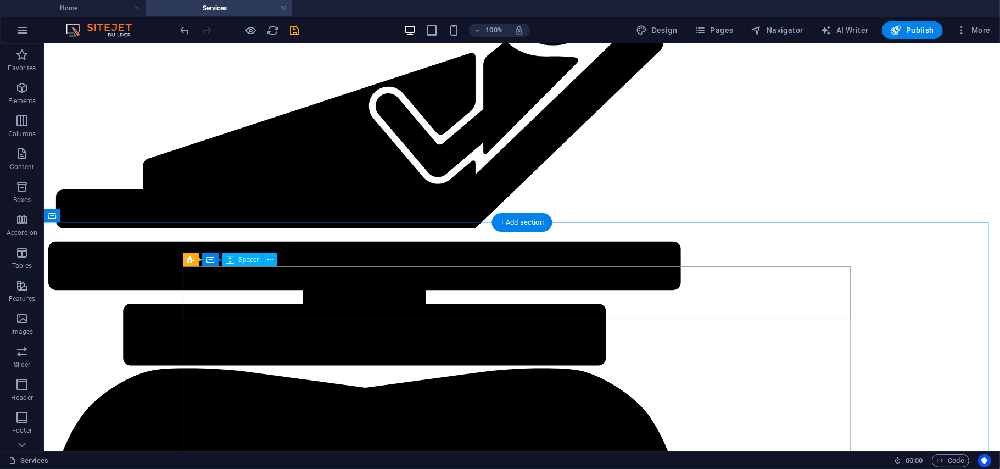
scroll to position [1819, 0]
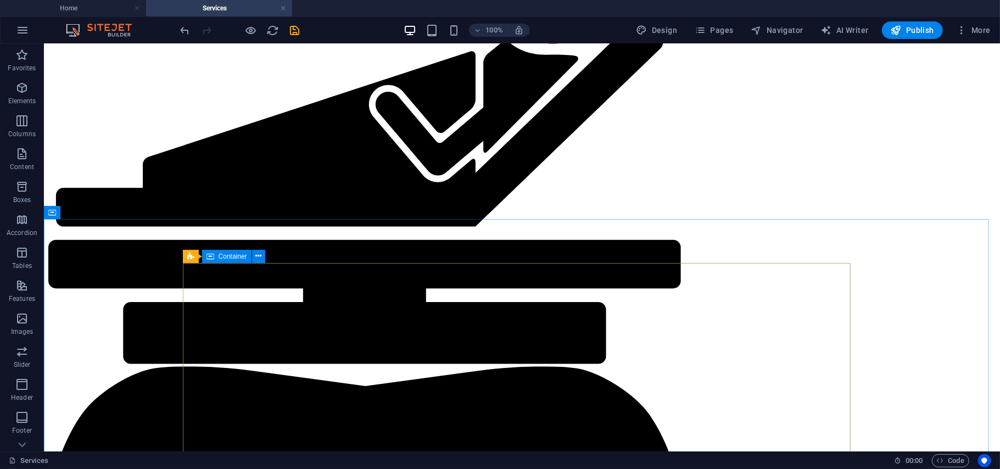
click at [209, 255] on icon at bounding box center [210, 256] width 8 height 13
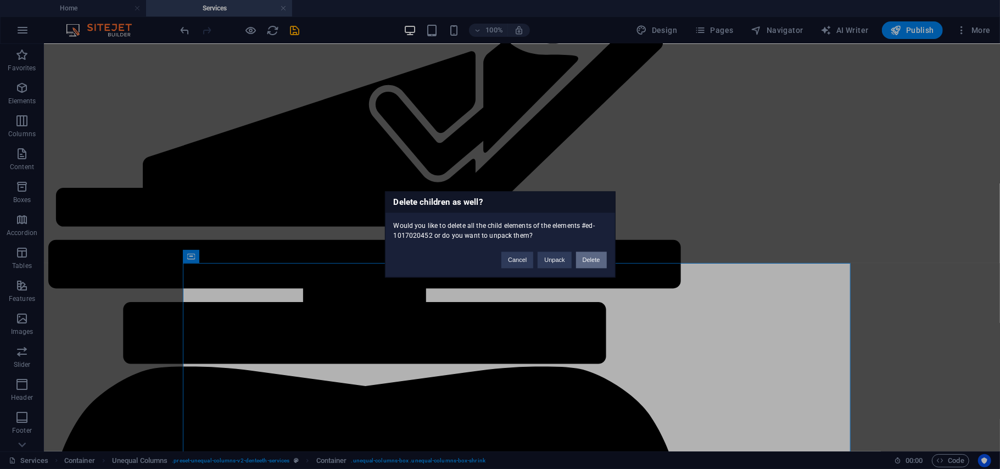
click at [589, 254] on button "Delete" at bounding box center [591, 260] width 31 height 16
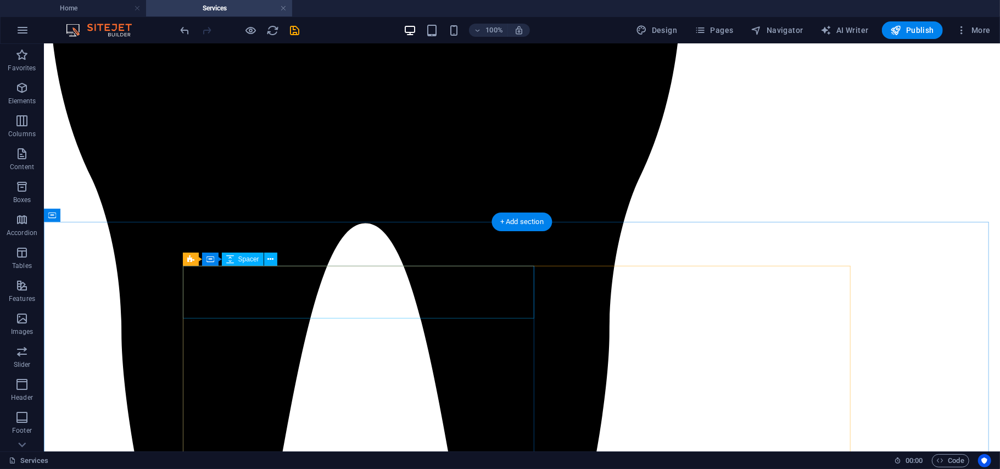
scroll to position [2432, 0]
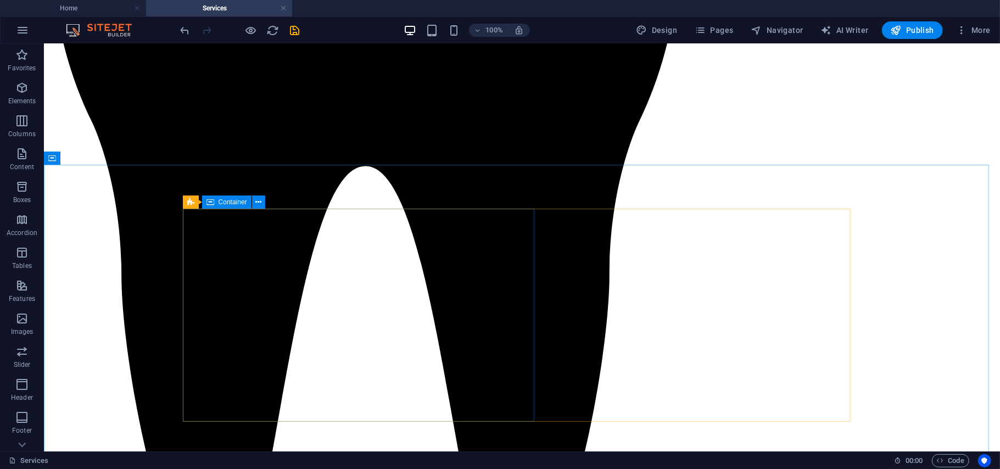
click at [208, 200] on icon at bounding box center [210, 202] width 8 height 13
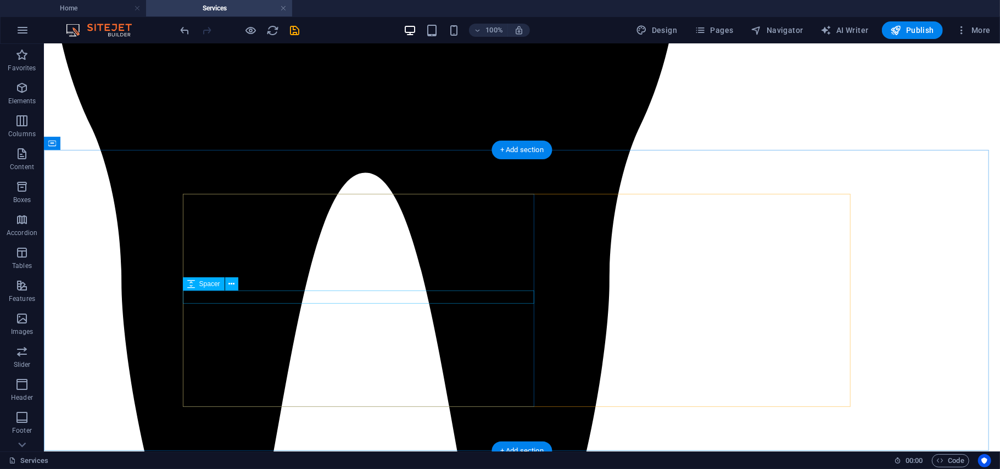
scroll to position [2454, 0]
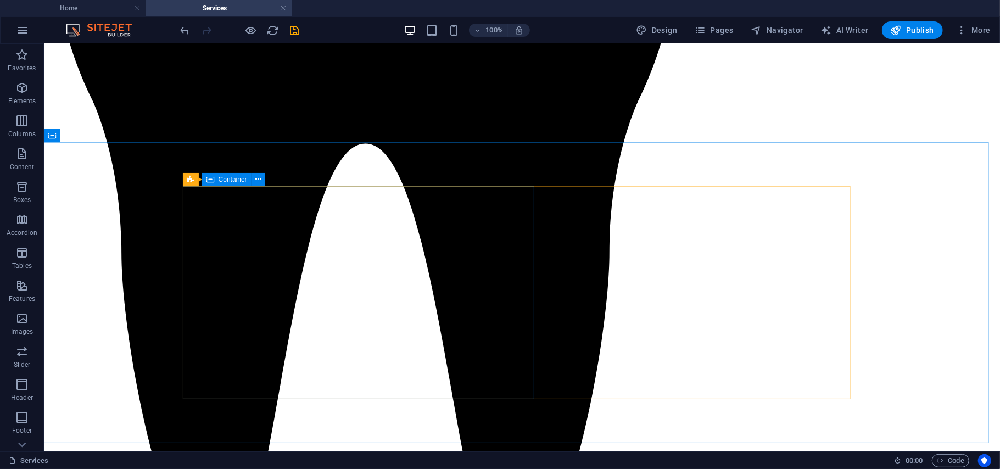
click at [212, 178] on icon at bounding box center [210, 179] width 8 height 13
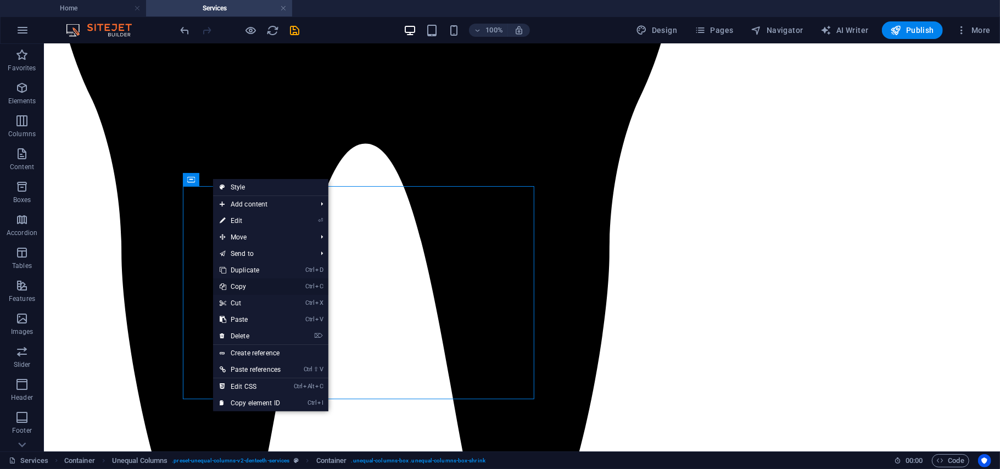
click at [247, 287] on link "Ctrl C Copy" at bounding box center [250, 286] width 74 height 16
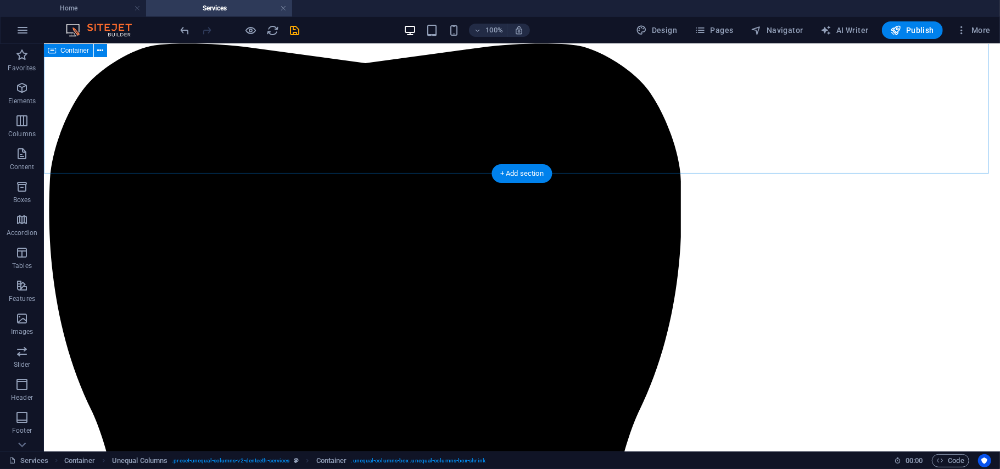
scroll to position [2141, 0]
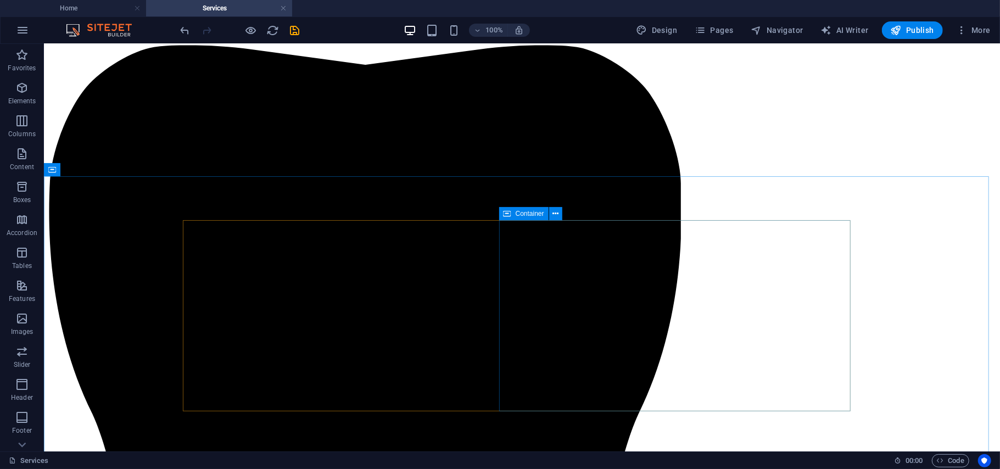
click at [510, 214] on icon at bounding box center [508, 213] width 8 height 13
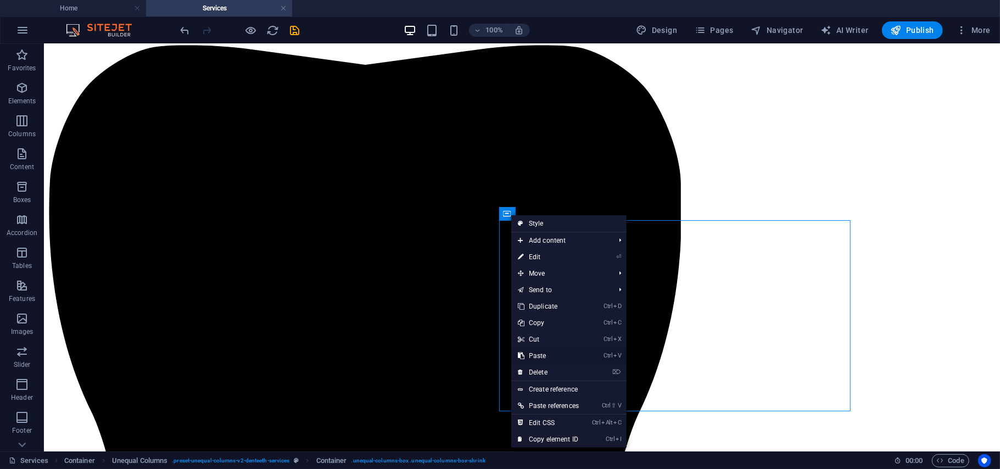
click at [536, 355] on link "Ctrl V Paste" at bounding box center [548, 356] width 74 height 16
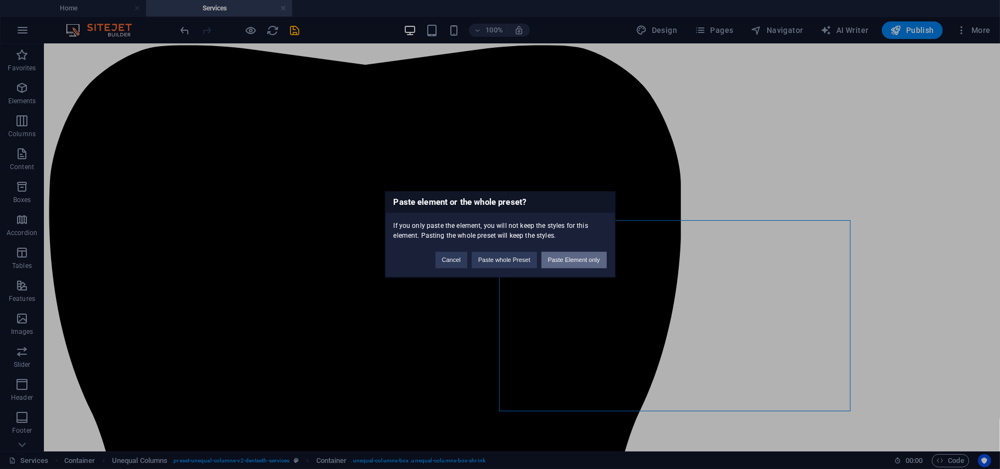
drag, startPoint x: 588, startPoint y: 257, endPoint x: 543, endPoint y: 213, distance: 62.9
click at [588, 257] on button "Paste Element only" at bounding box center [573, 260] width 65 height 16
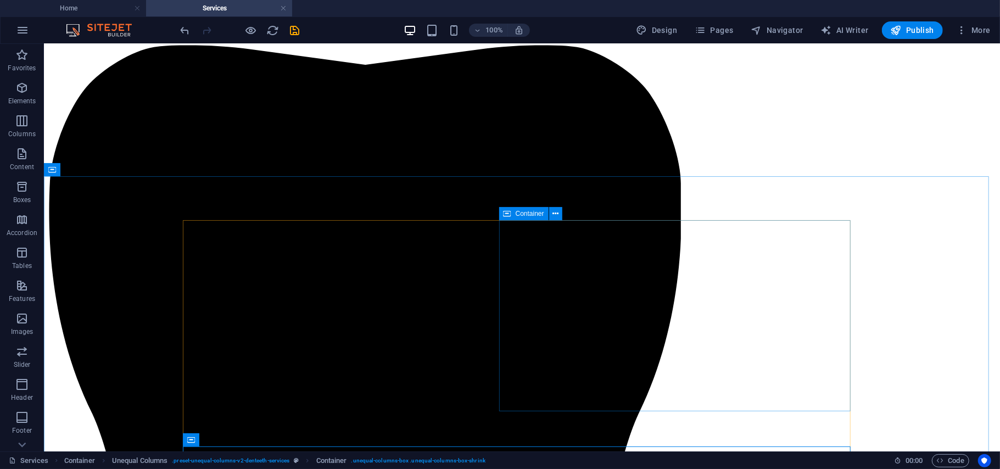
click at [510, 216] on icon at bounding box center [508, 213] width 8 height 13
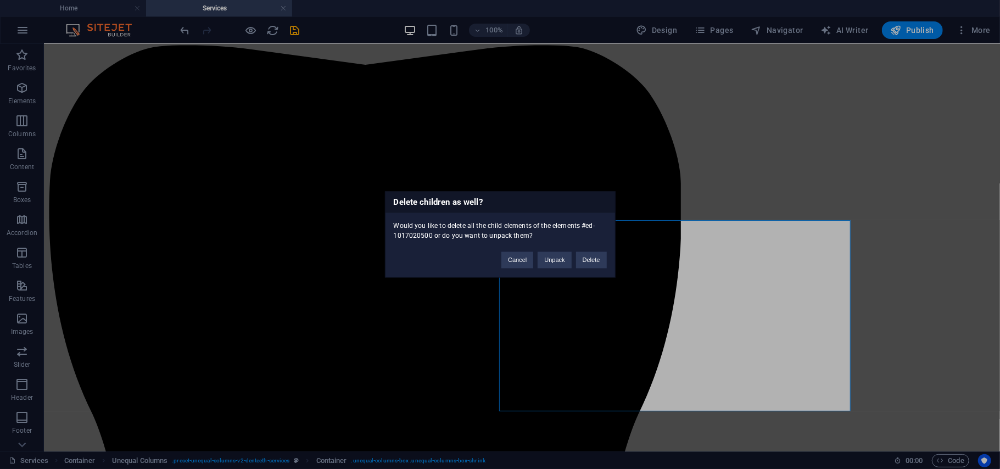
click at [594, 248] on div "Cancel Unpack Delete" at bounding box center [553, 255] width 121 height 28
click at [591, 260] on button "Delete" at bounding box center [591, 260] width 31 height 16
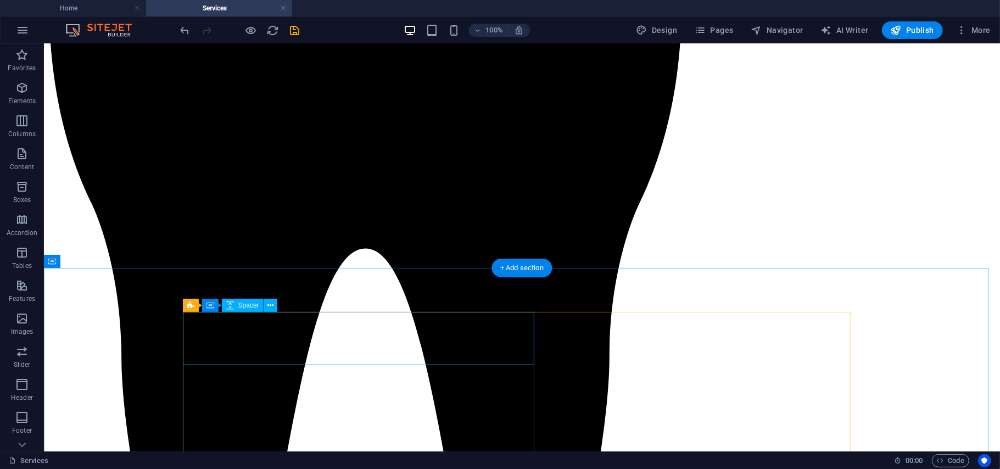
scroll to position [2350, 0]
click at [214, 306] on icon at bounding box center [210, 305] width 8 height 13
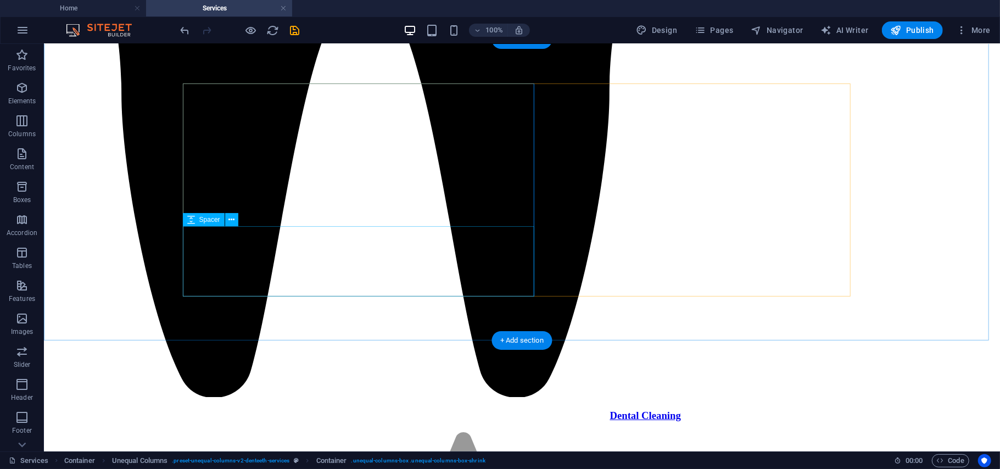
scroll to position [2623, 0]
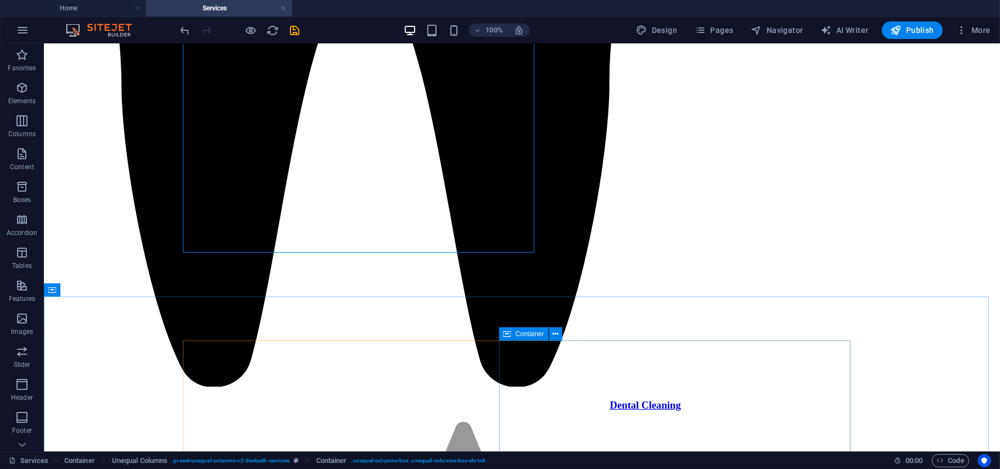
click at [512, 333] on div "Container" at bounding box center [523, 333] width 49 height 13
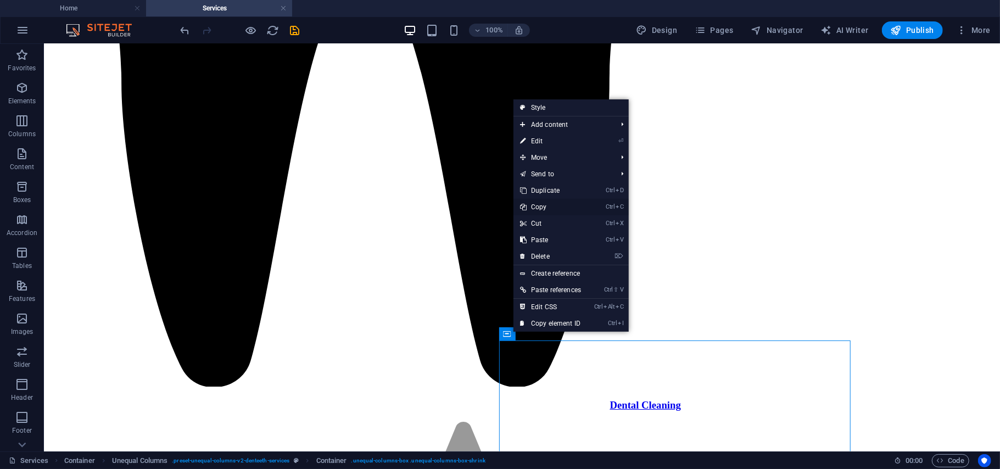
click at [543, 205] on link "Ctrl C Copy" at bounding box center [550, 207] width 74 height 16
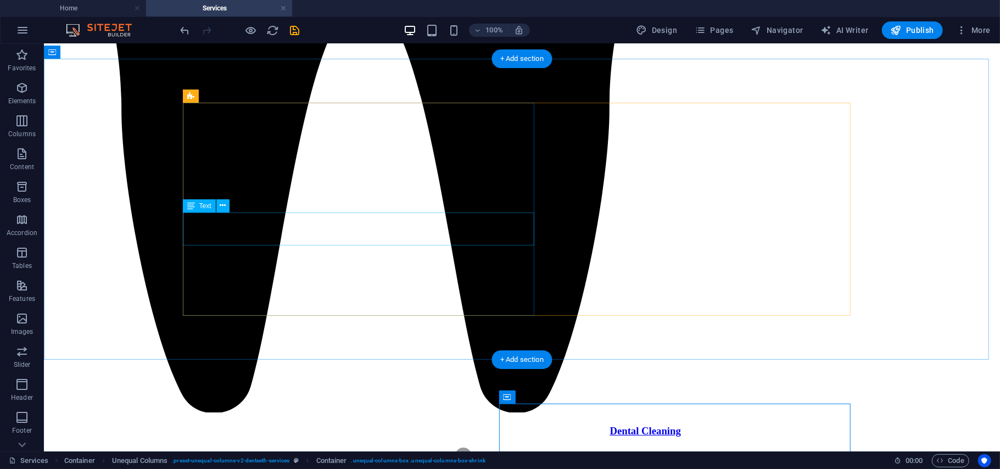
scroll to position [2486, 0]
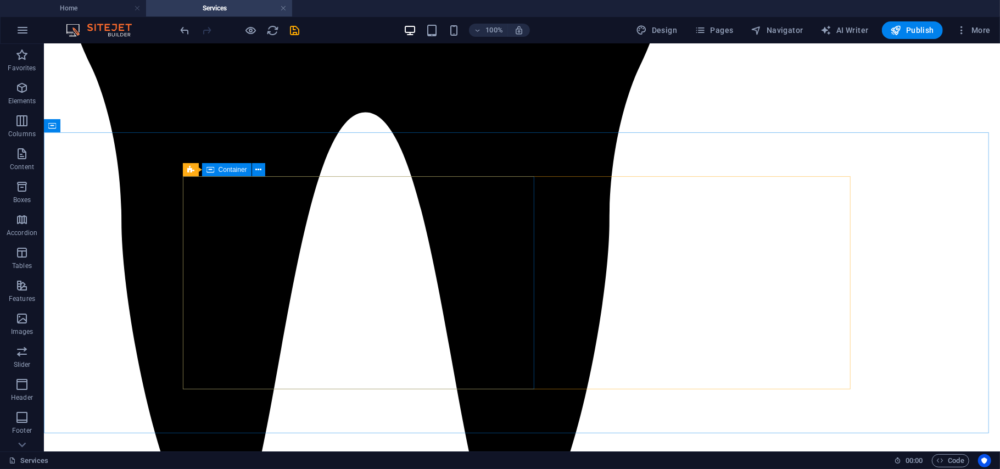
click at [216, 172] on div "Container" at bounding box center [226, 169] width 49 height 13
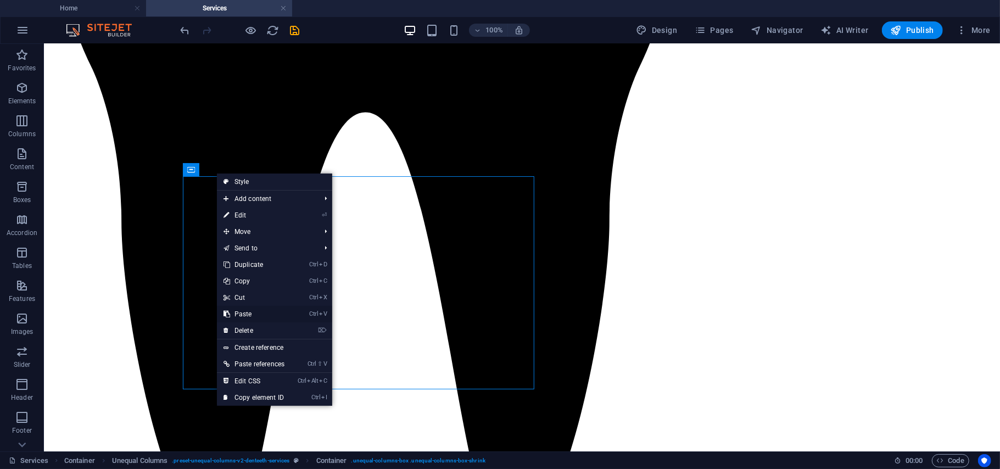
click at [248, 315] on link "Ctrl V Paste" at bounding box center [254, 314] width 74 height 16
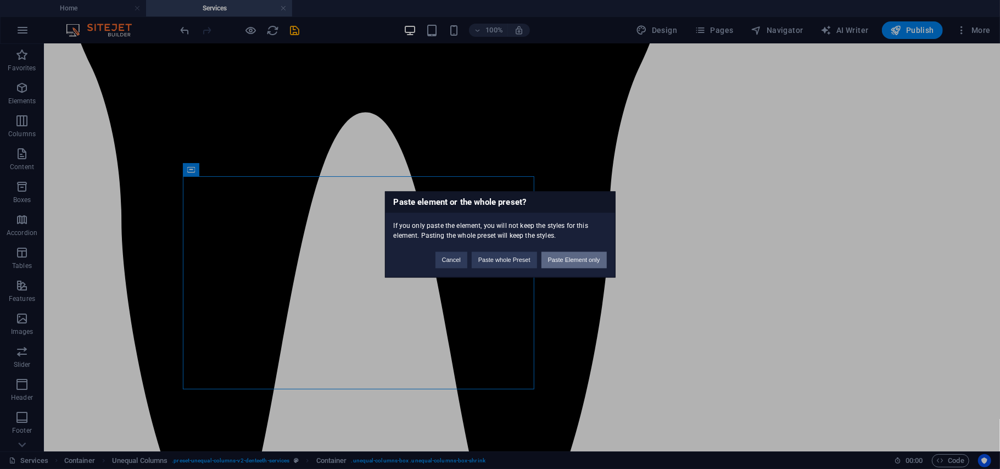
click at [565, 257] on button "Paste Element only" at bounding box center [573, 260] width 65 height 16
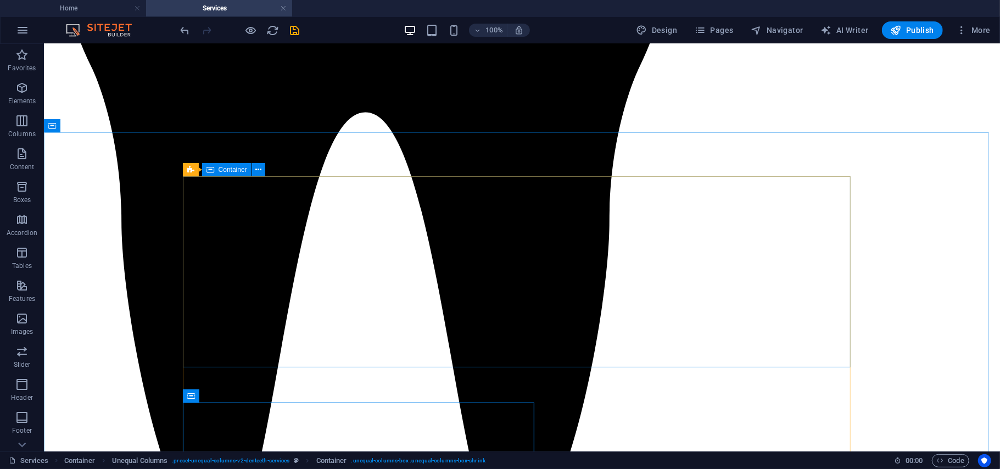
click at [214, 168] on icon at bounding box center [210, 169] width 8 height 13
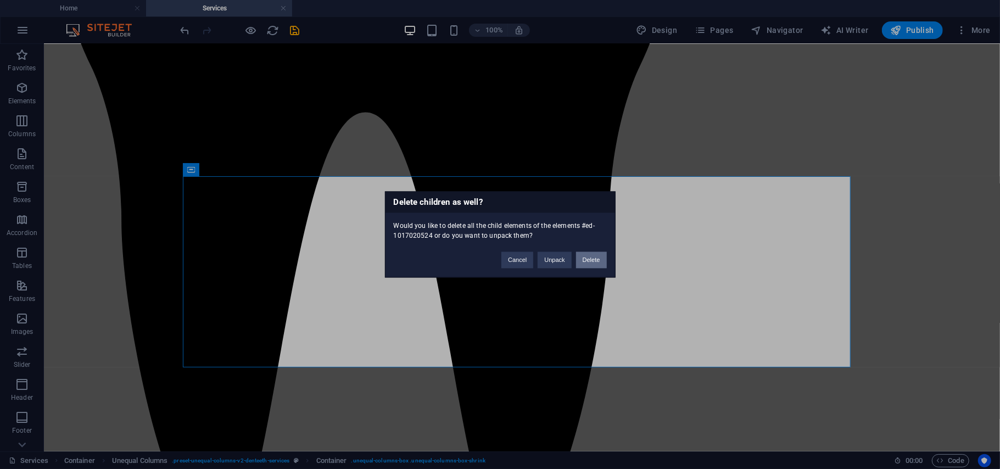
click at [588, 263] on button "Delete" at bounding box center [591, 260] width 31 height 16
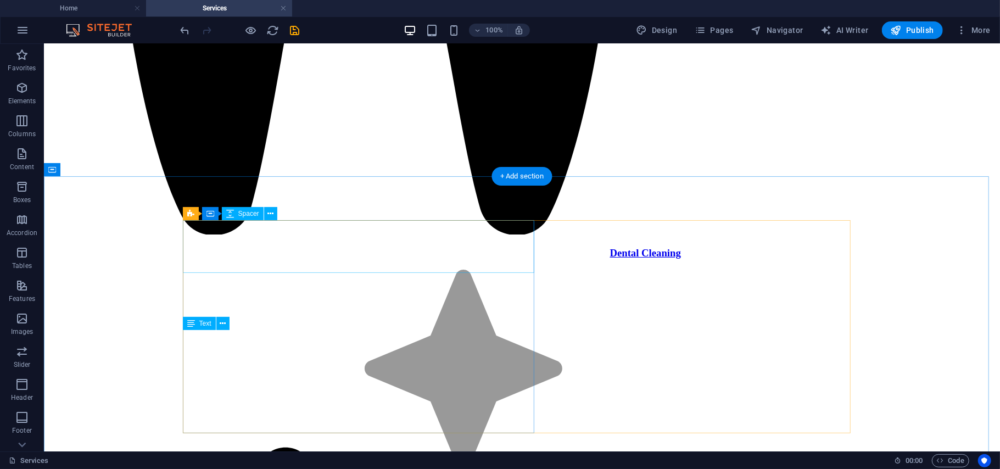
scroll to position [3053, 0]
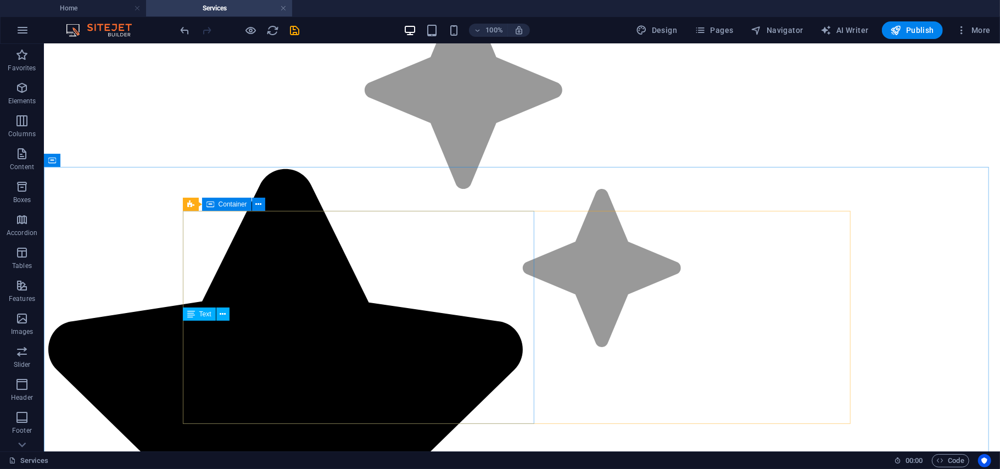
click at [214, 203] on div "Container" at bounding box center [226, 204] width 49 height 13
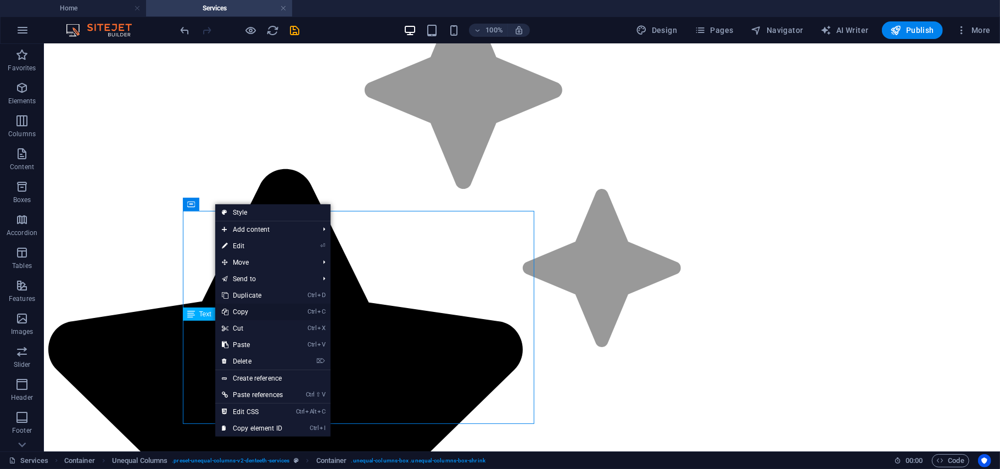
click at [243, 309] on link "Ctrl C Copy" at bounding box center [252, 312] width 74 height 16
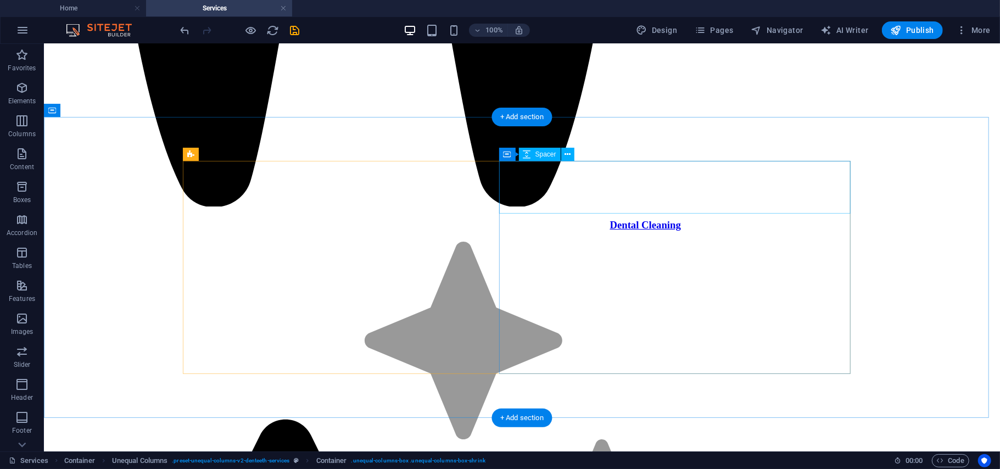
scroll to position [2802, 0]
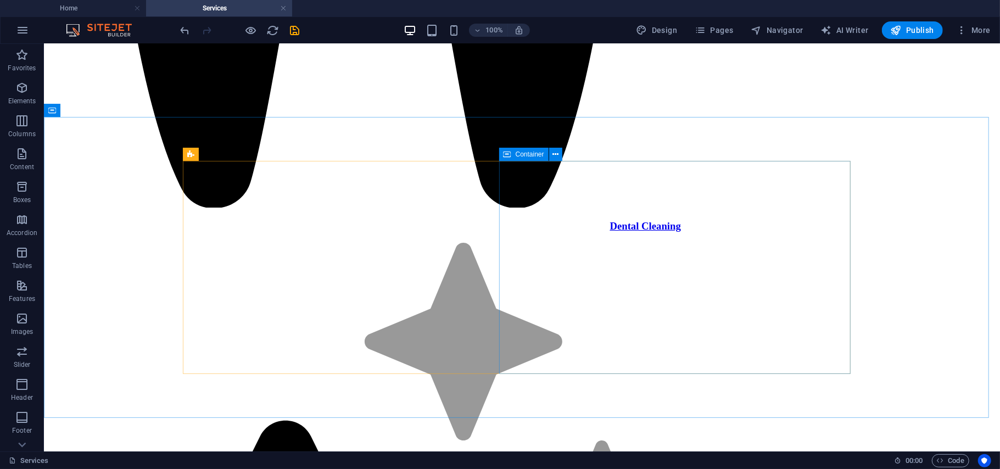
click at [512, 156] on div "Container" at bounding box center [523, 154] width 49 height 13
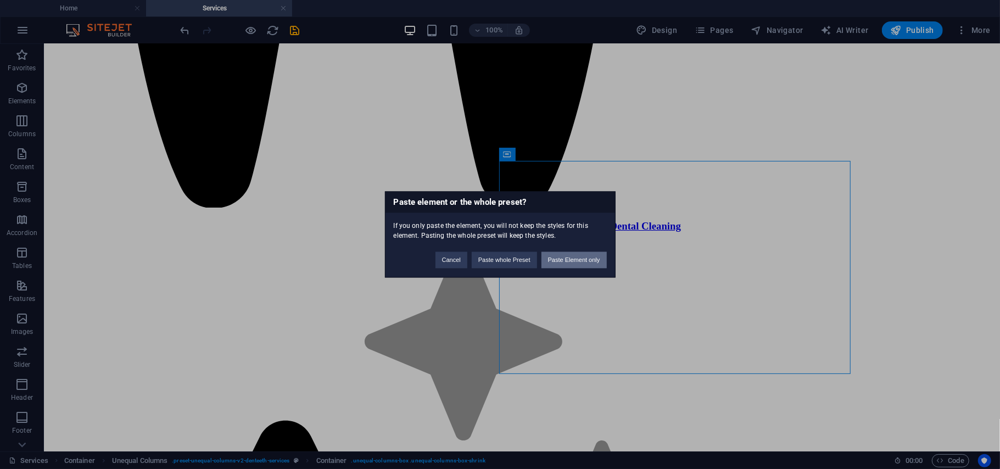
click at [576, 253] on button "Paste Element only" at bounding box center [573, 260] width 65 height 16
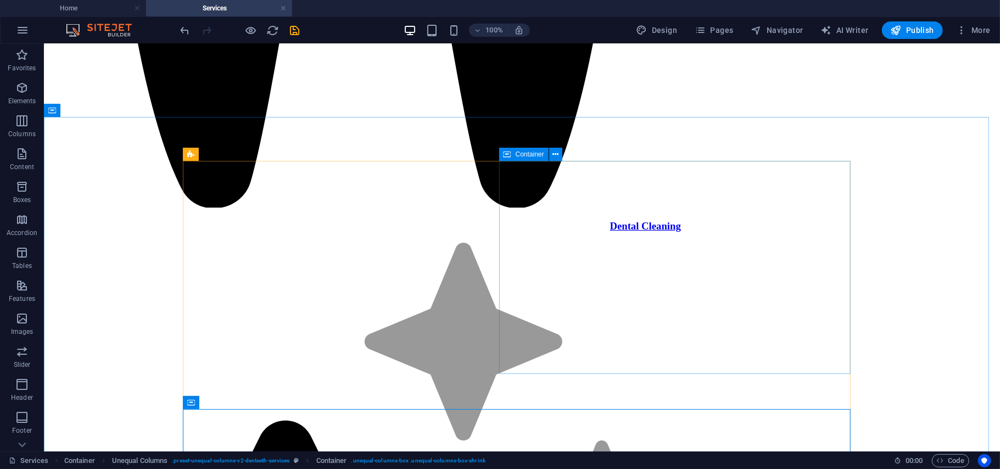
click at [510, 152] on icon at bounding box center [508, 154] width 8 height 13
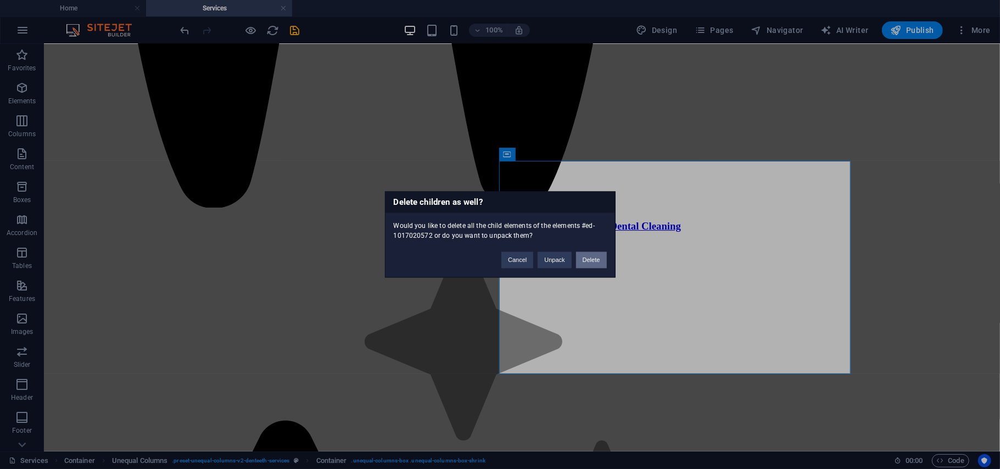
click at [591, 260] on button "Delete" at bounding box center [591, 260] width 31 height 16
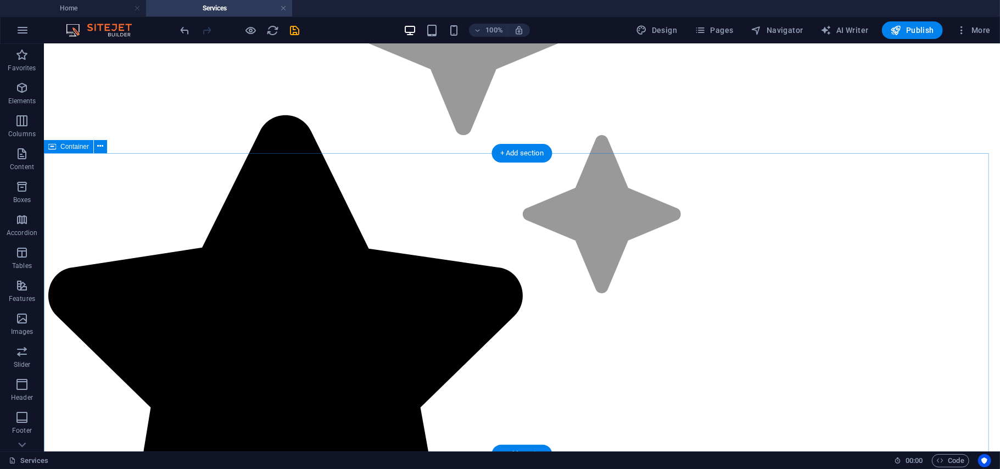
scroll to position [3065, 0]
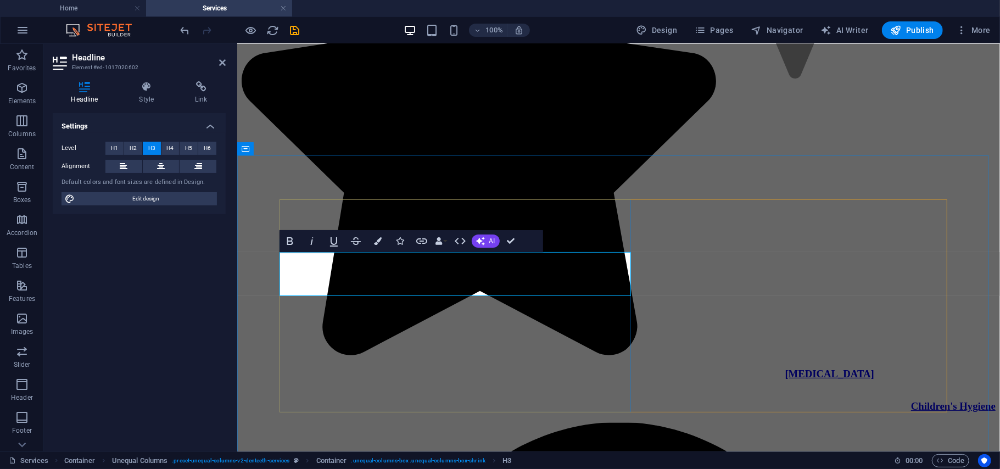
copy h3 "7. IMPROVING LEADERSHIP & ORGANISATIONAL CULTURE"
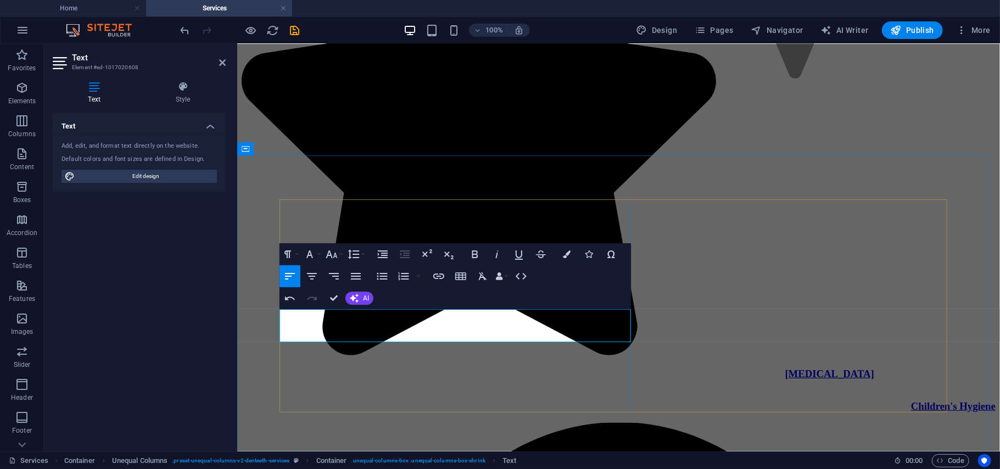
scroll to position [268, 4]
click at [332, 198] on div "Spacer" at bounding box center [340, 192] width 42 height 13
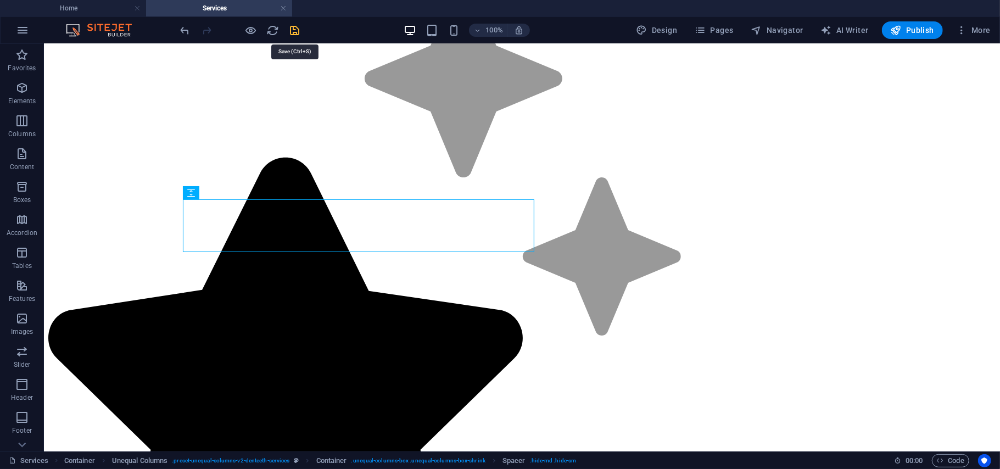
click at [293, 27] on icon "save" at bounding box center [295, 30] width 13 height 13
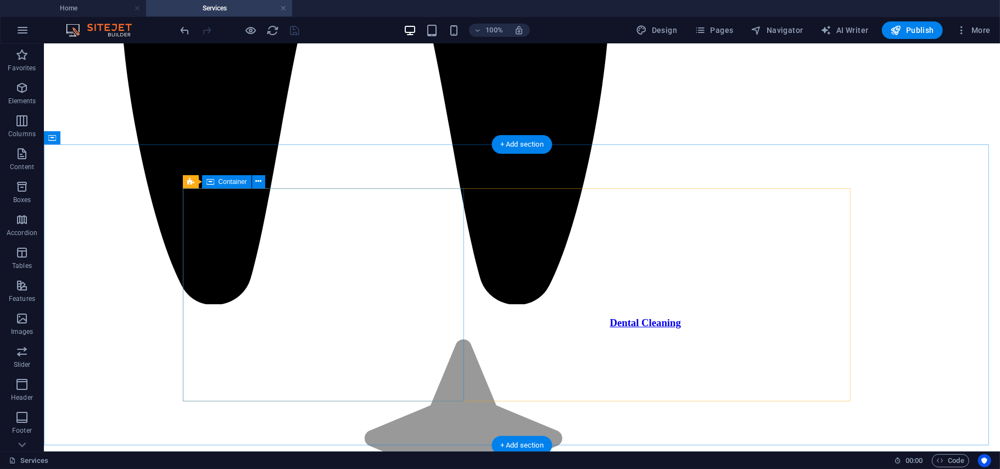
scroll to position [2692, 0]
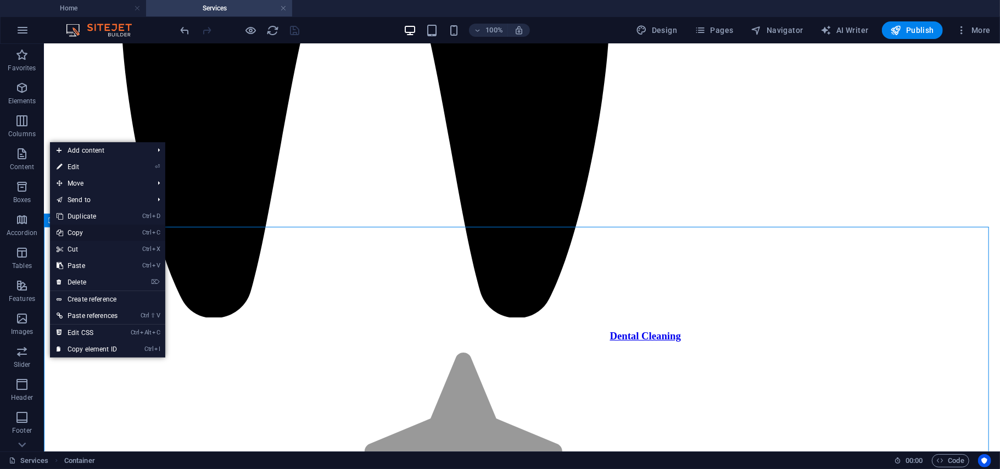
click at [81, 225] on link "Ctrl C Copy" at bounding box center [87, 233] width 74 height 16
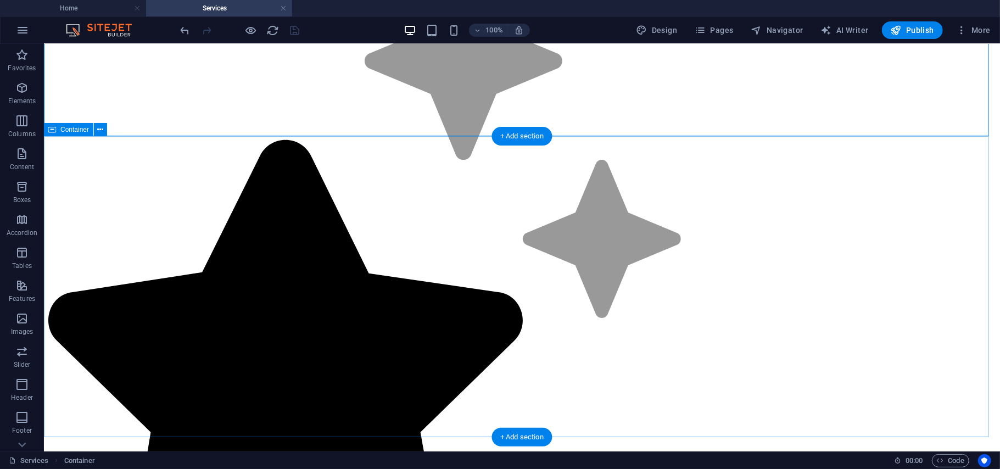
scroll to position [3084, 0]
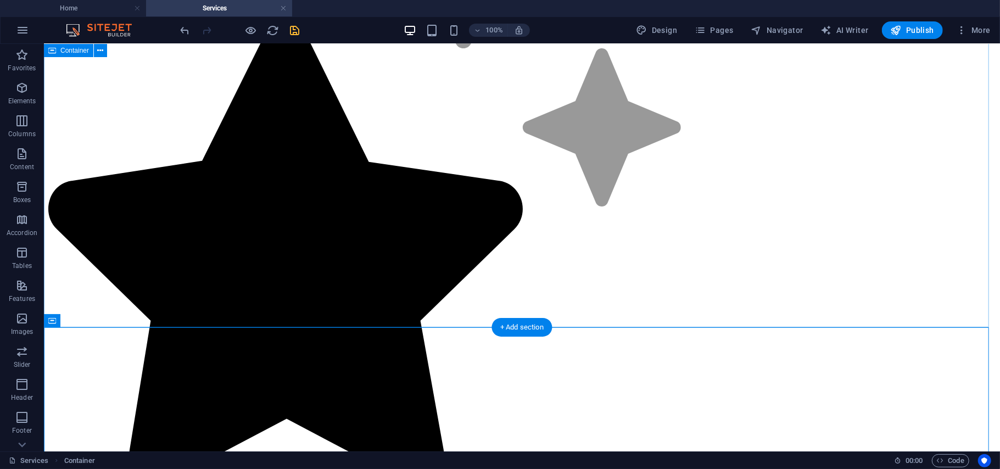
scroll to position [3037, 0]
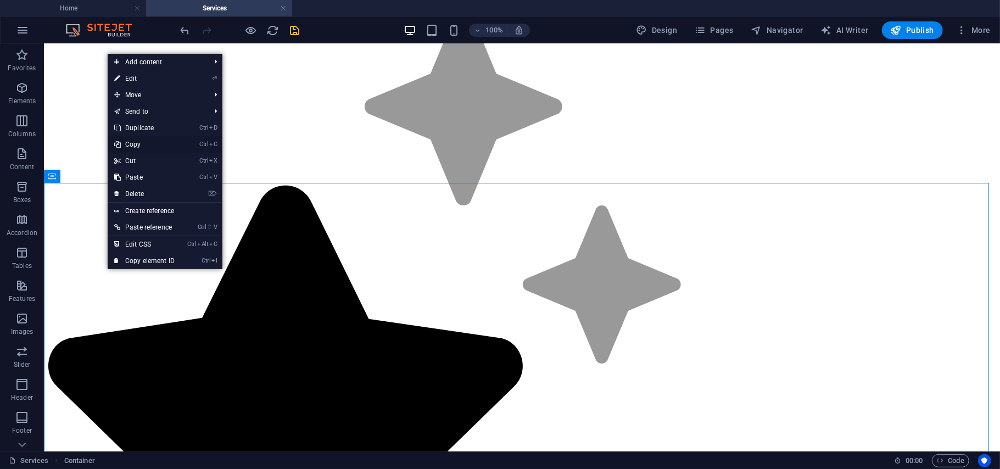
click at [139, 141] on link "Ctrl C Copy" at bounding box center [145, 144] width 74 height 16
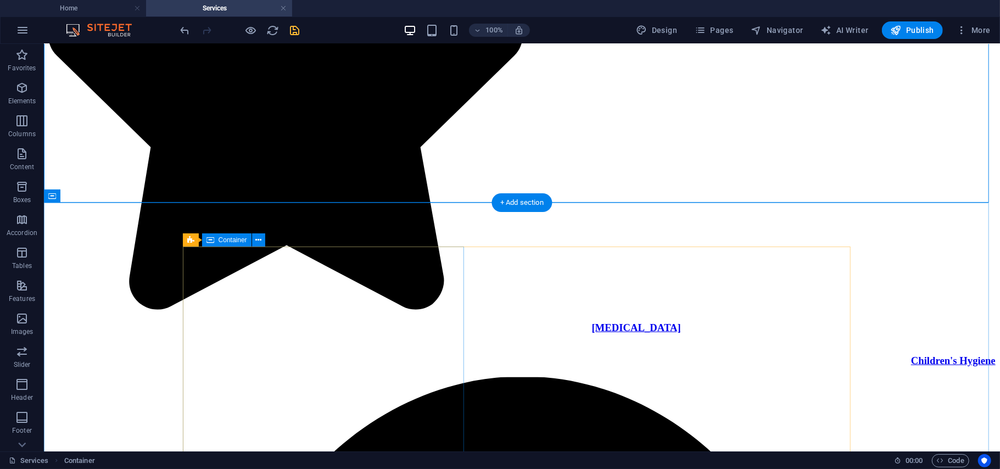
scroll to position [3381, 0]
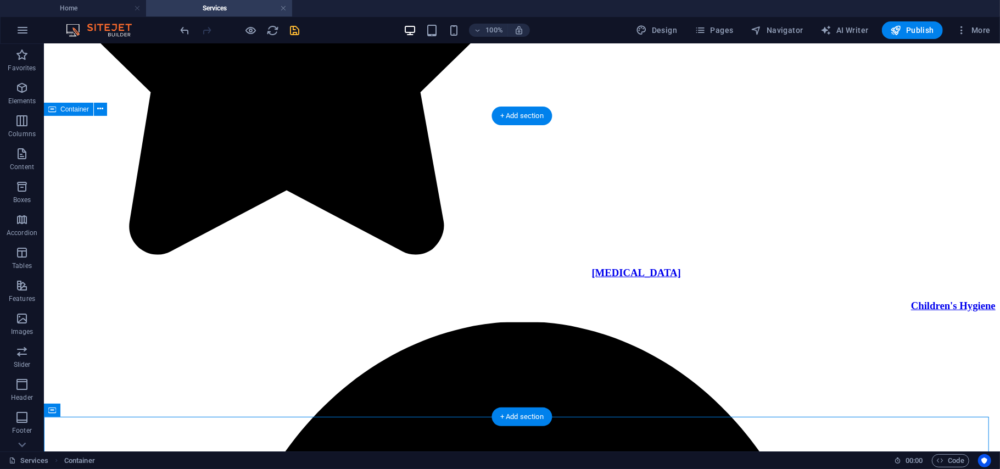
scroll to position [3423, 0]
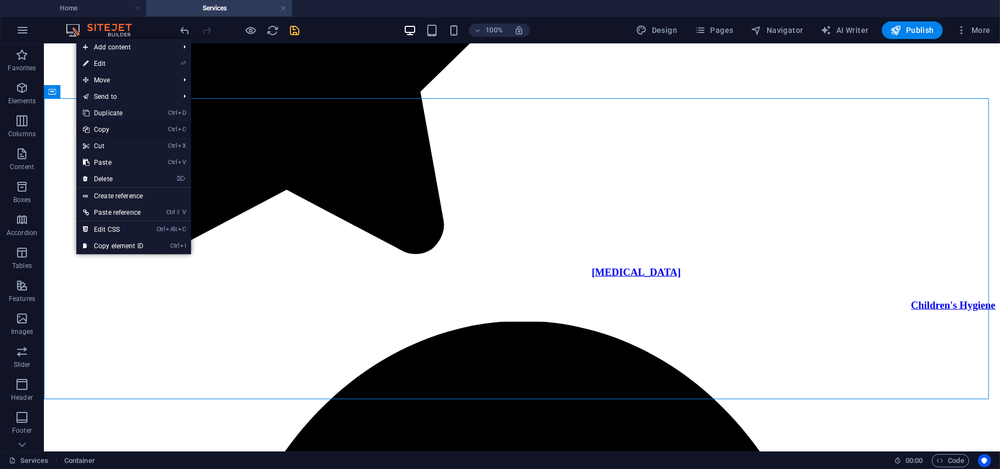
click at [107, 125] on link "Ctrl C Copy" at bounding box center [113, 129] width 74 height 16
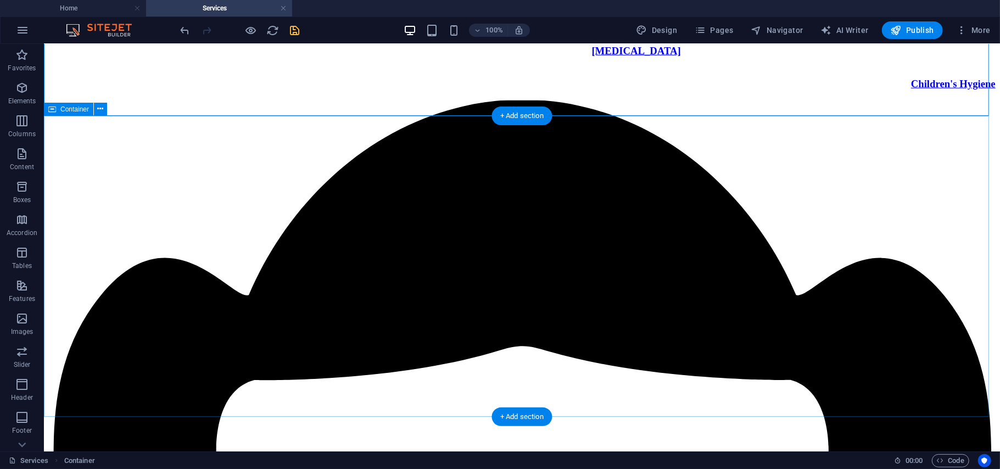
scroll to position [3706, 0]
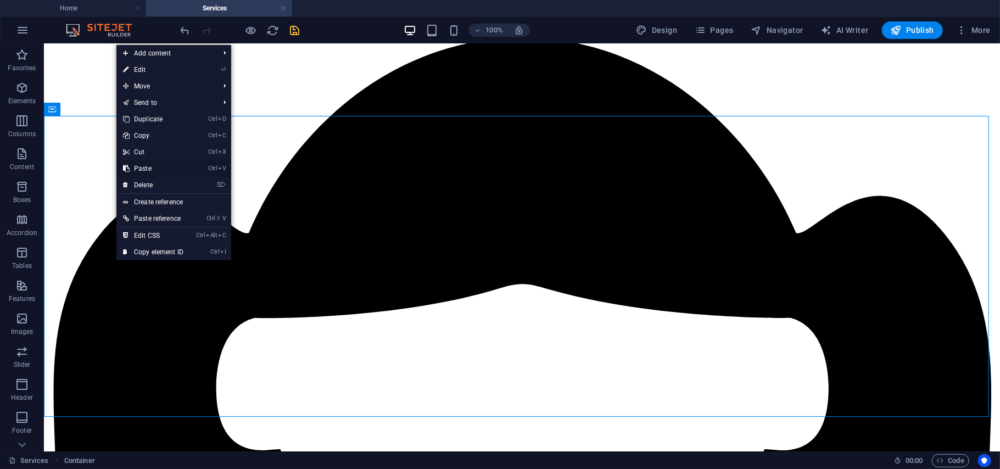
click at [148, 165] on link "Ctrl V Paste" at bounding box center [153, 168] width 74 height 16
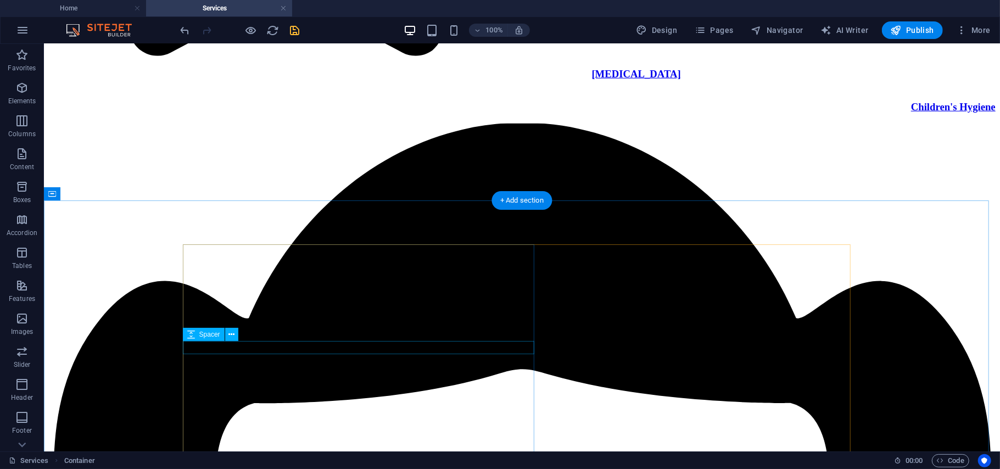
scroll to position [3627, 0]
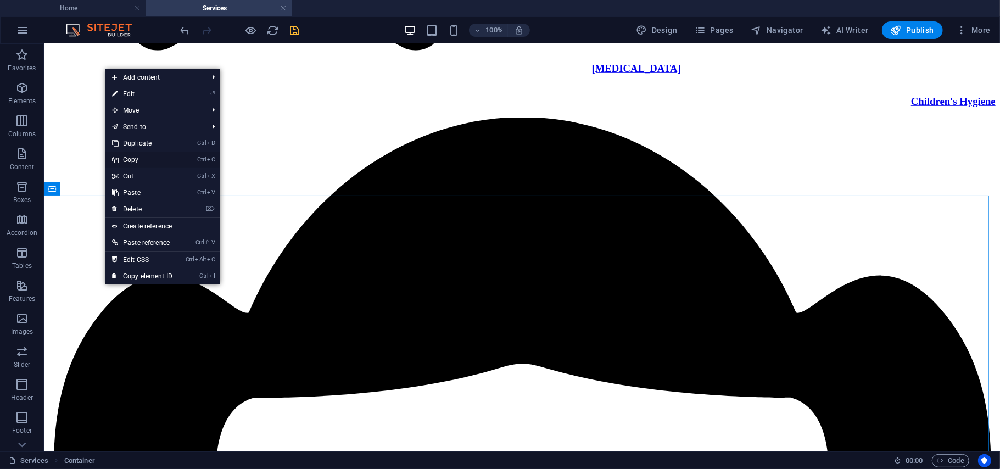
click at [150, 163] on link "Ctrl C Copy" at bounding box center [142, 160] width 74 height 16
